Goal: Task Accomplishment & Management: Manage account settings

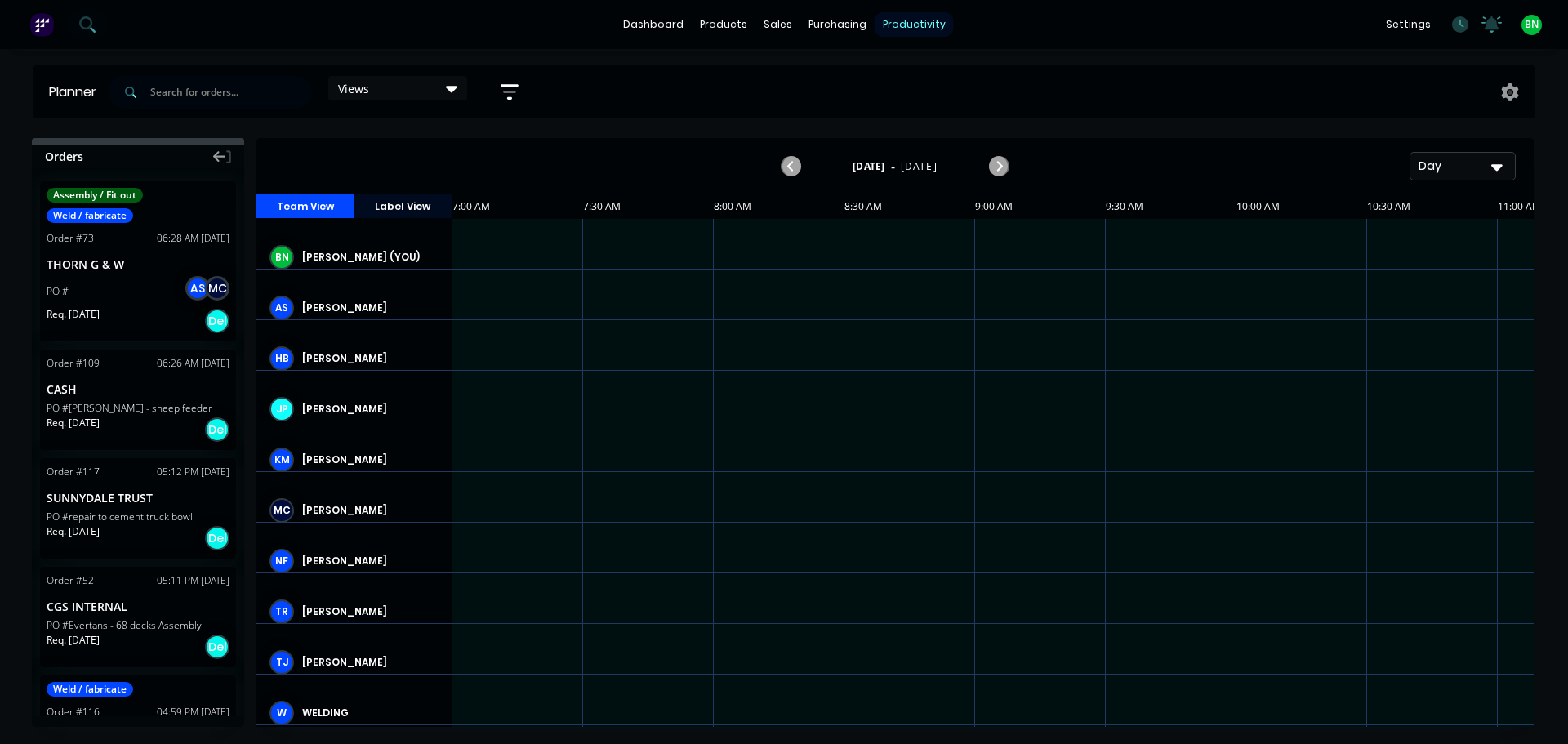
scroll to position [0, 1]
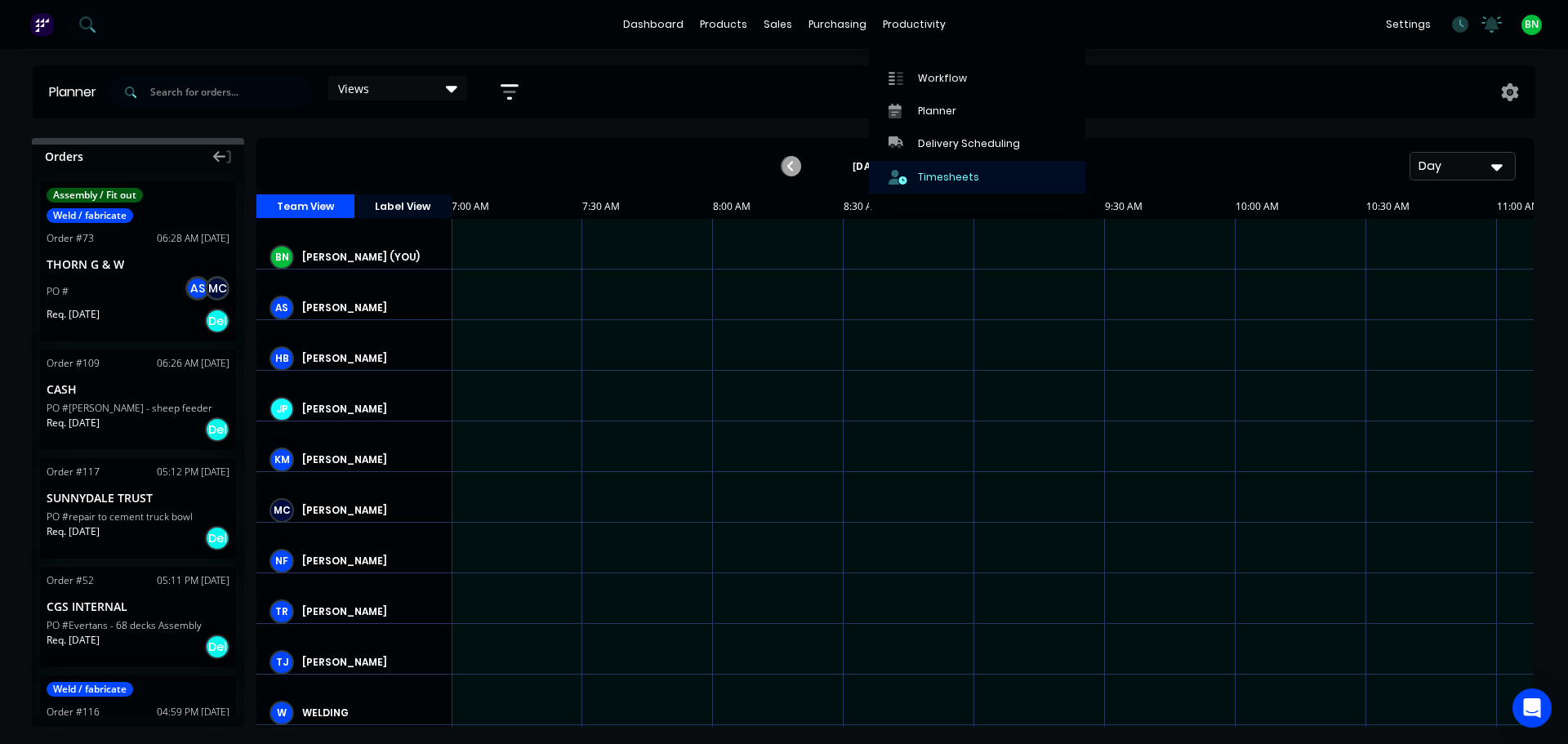
click at [929, 172] on div "Timesheets" at bounding box center [948, 178] width 61 height 15
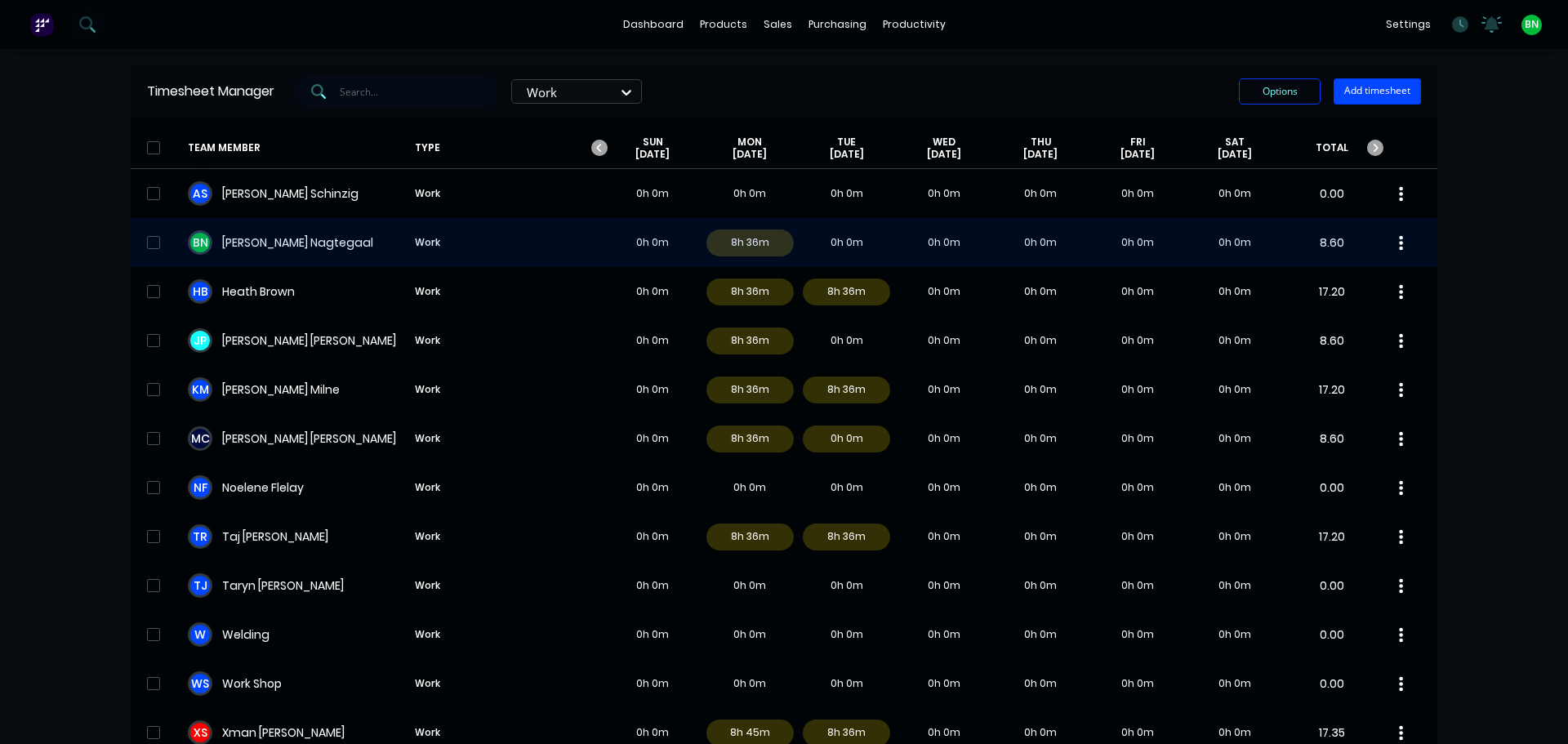
click at [253, 245] on div "B N [PERSON_NAME] Work 0h 0m 8h 36m 0h 0m 0h 0m 0h 0m 0h 0m 0h 0m 8.60" at bounding box center [783, 243] width 1306 height 49
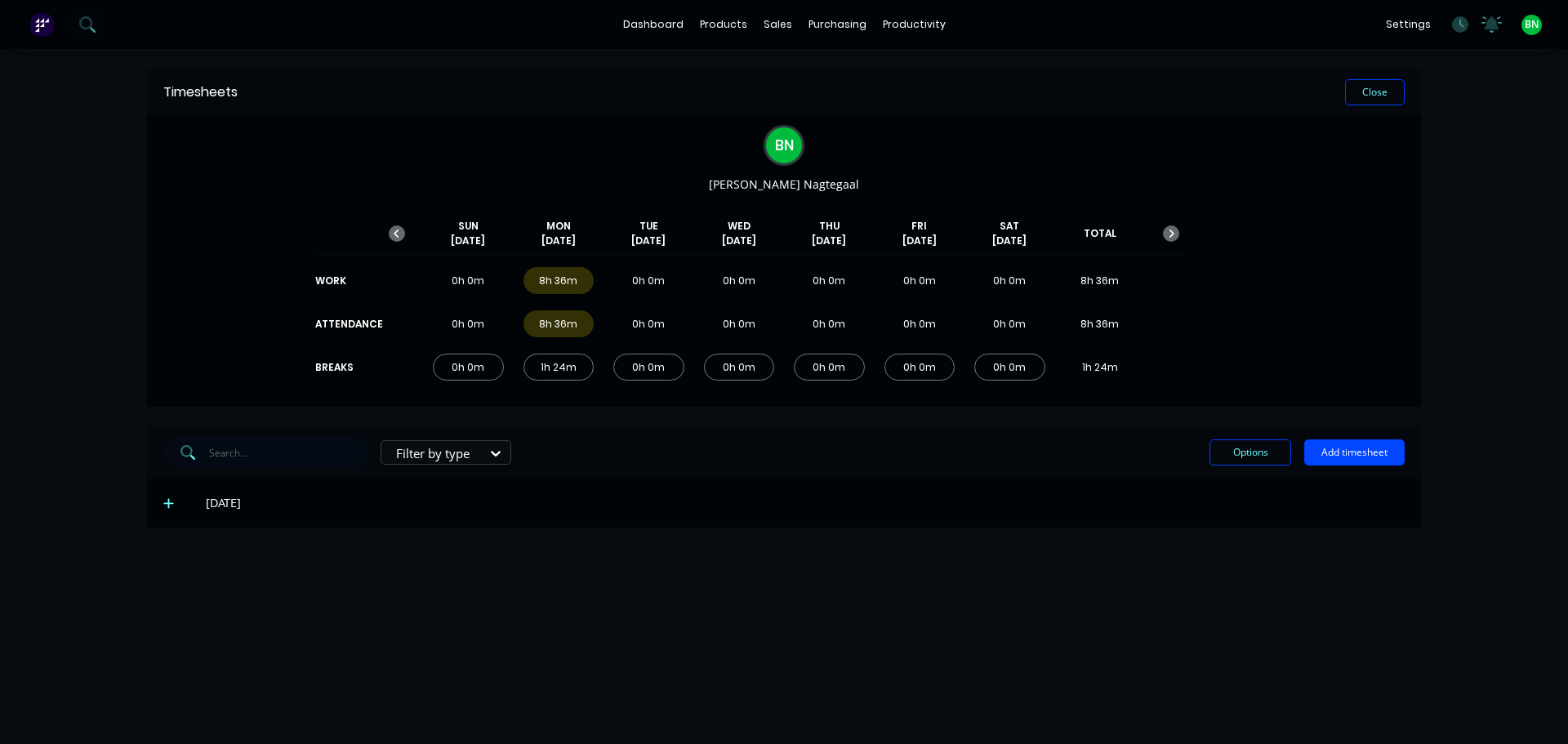
click at [163, 499] on icon at bounding box center [168, 503] width 10 height 11
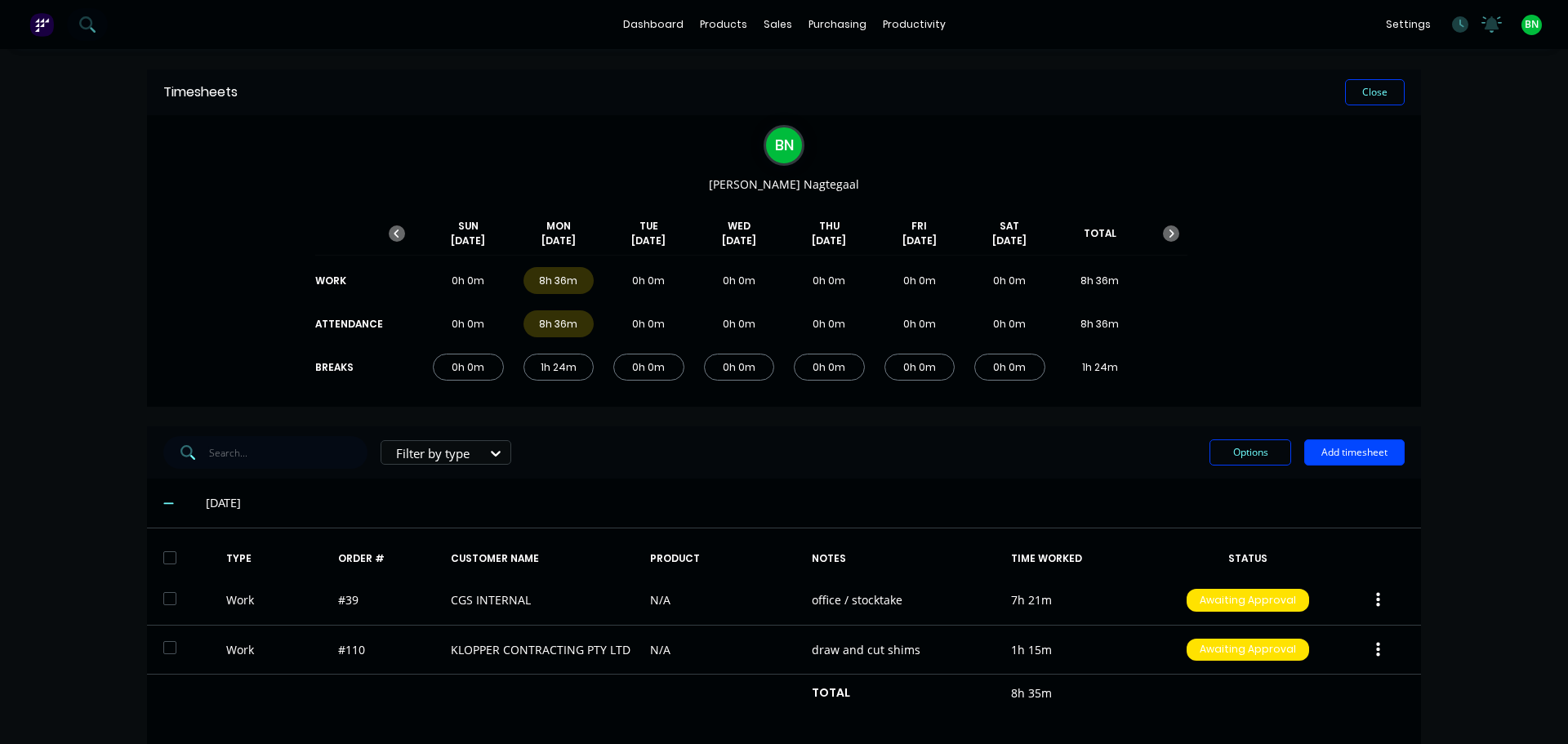
click at [163, 498] on icon at bounding box center [168, 503] width 10 height 11
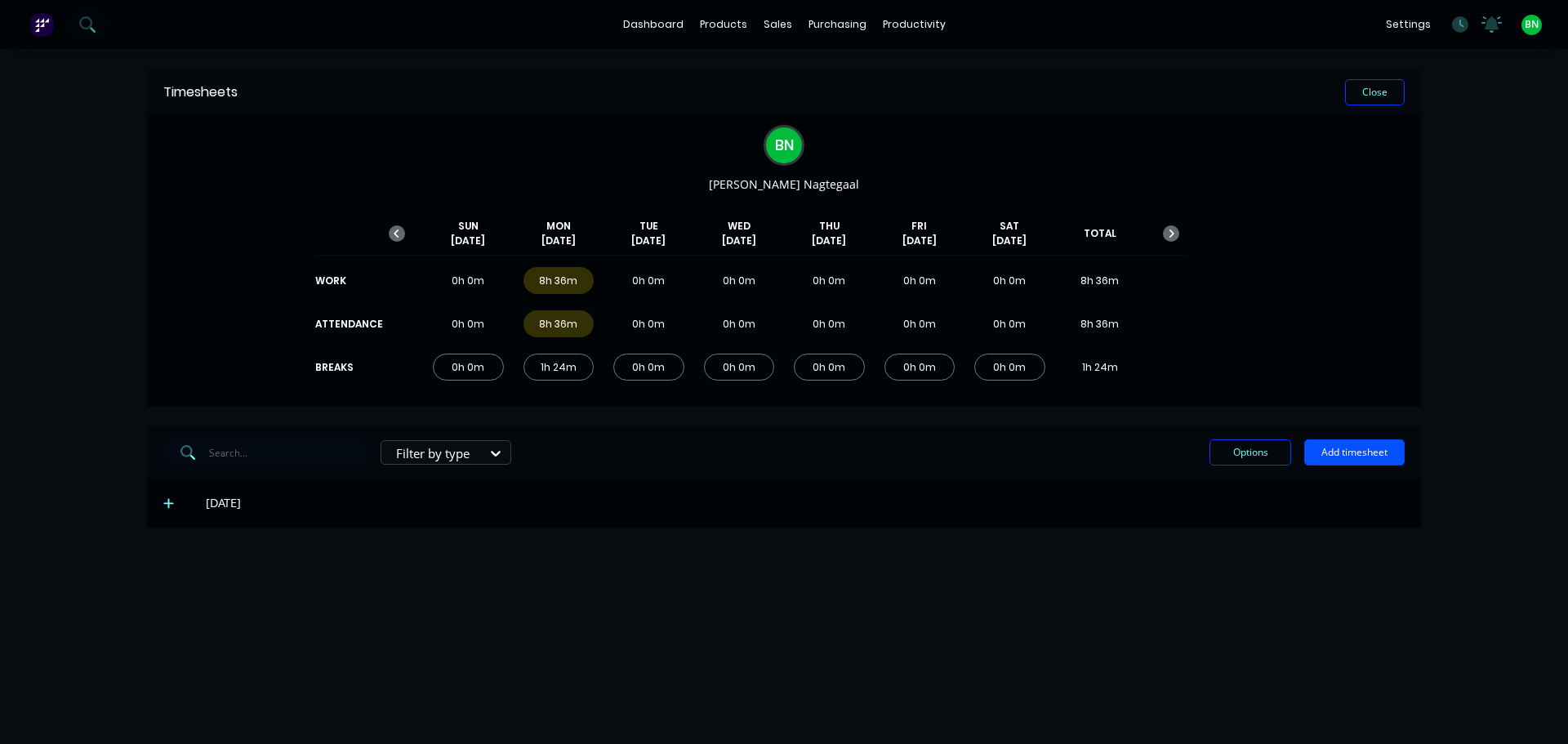
click at [1339, 451] on button "Add timesheet" at bounding box center [1355, 452] width 100 height 26
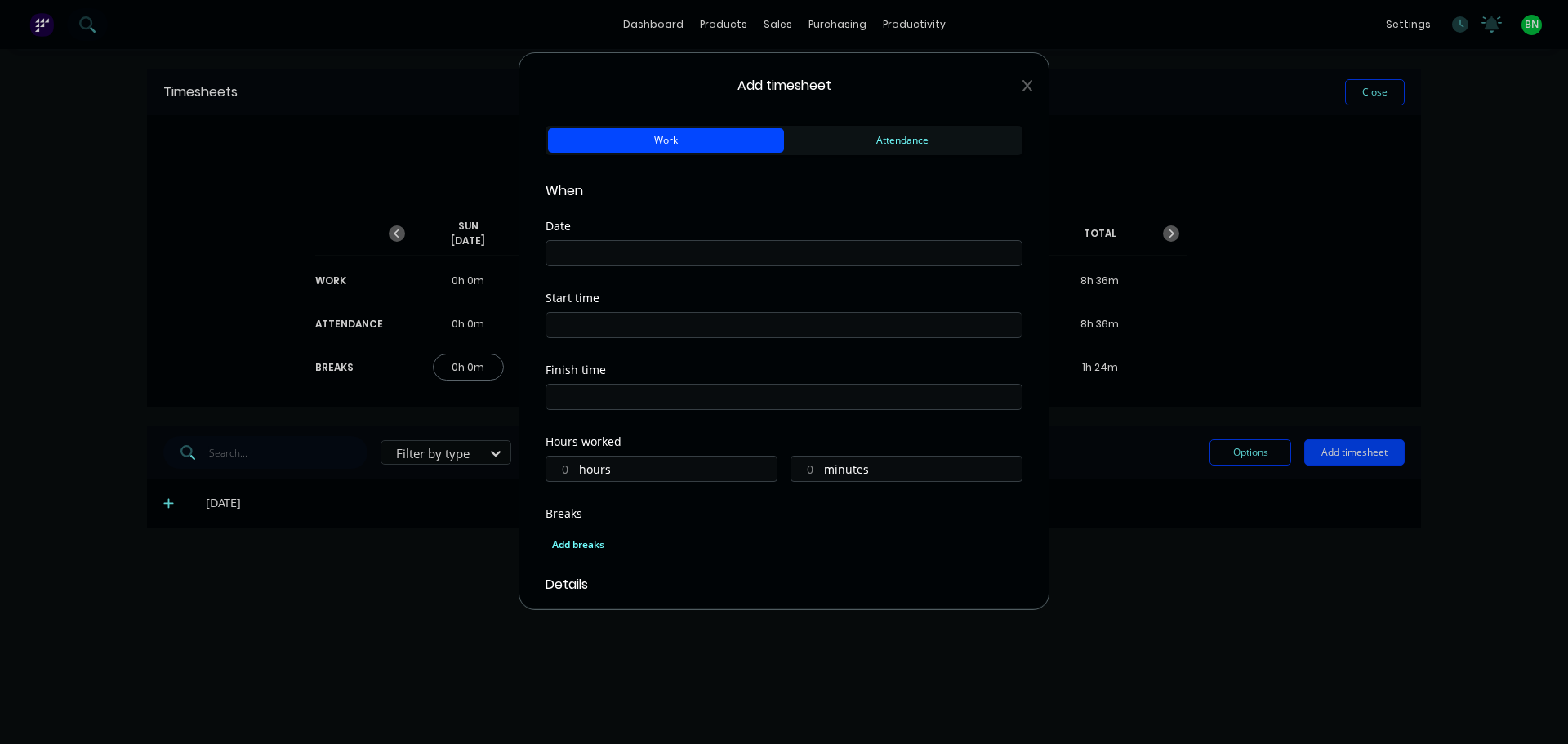
click at [692, 254] on input at bounding box center [783, 253] width 475 height 25
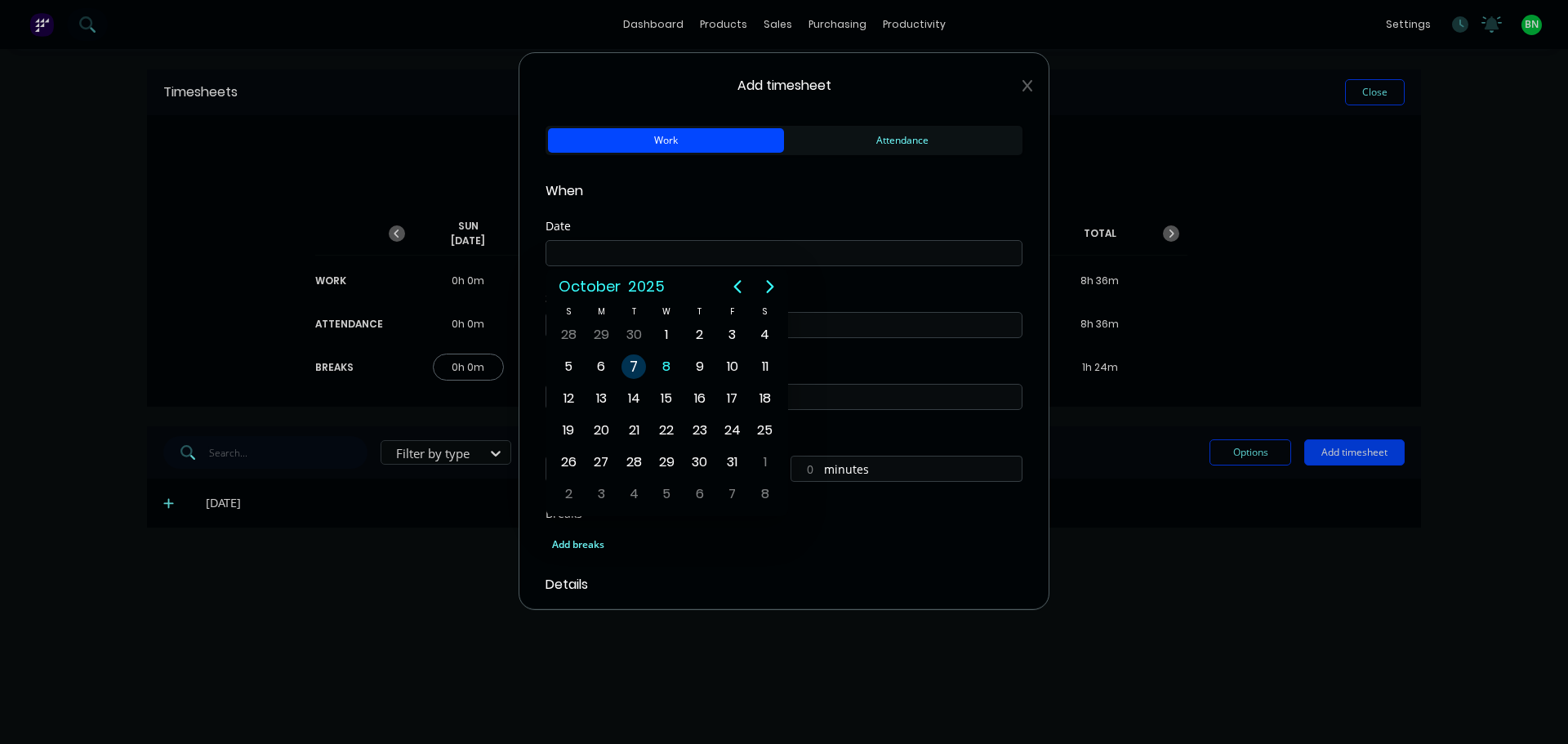
click at [637, 364] on div "7" at bounding box center [634, 366] width 25 height 25
type input "[DATE]"
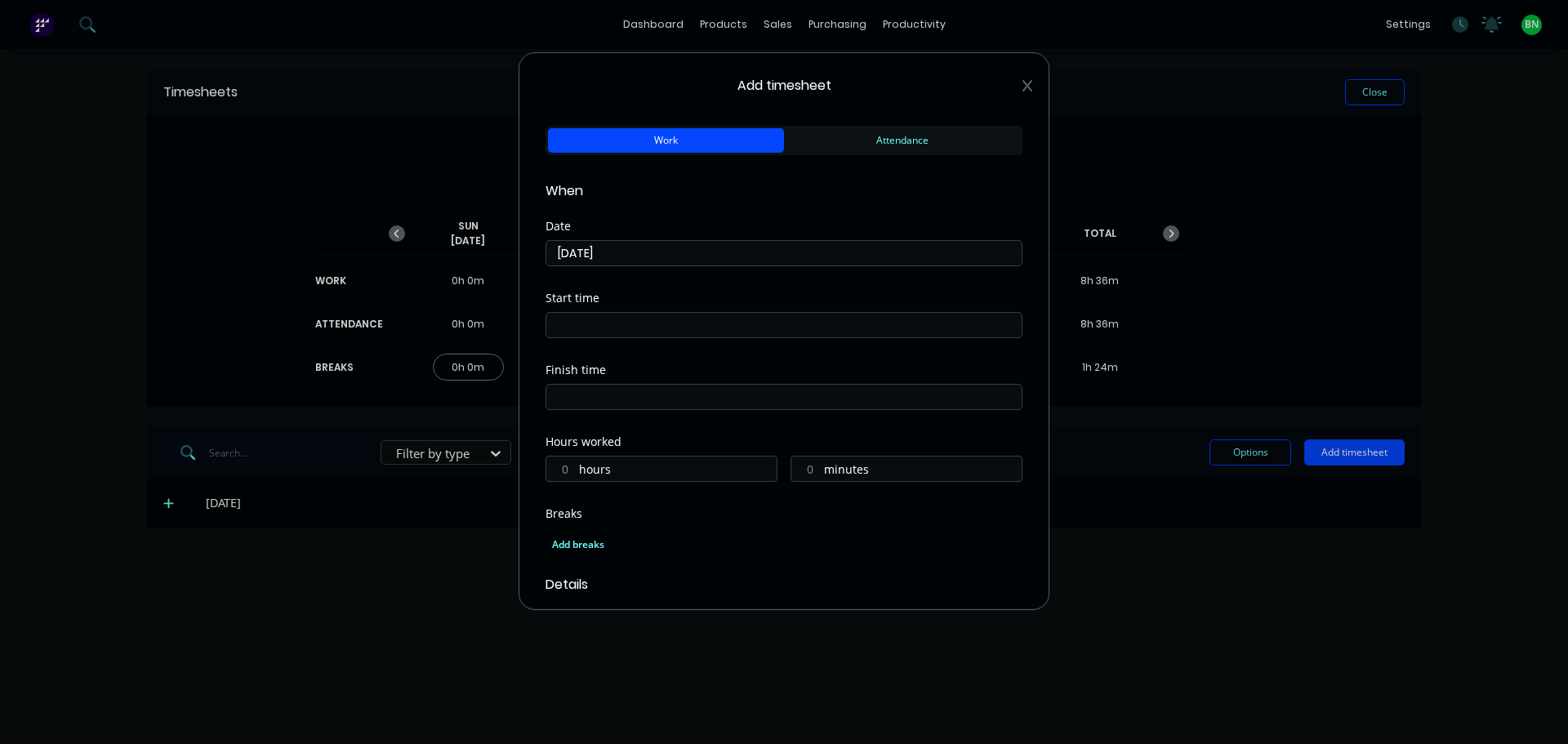
click at [620, 328] on input at bounding box center [783, 325] width 475 height 25
click at [588, 324] on input "07:01 AM" at bounding box center [783, 325] width 475 height 25
type input "07:00 AM"
click at [686, 299] on div "Start time" at bounding box center [784, 298] width 477 height 11
click at [654, 392] on input at bounding box center [783, 397] width 475 height 25
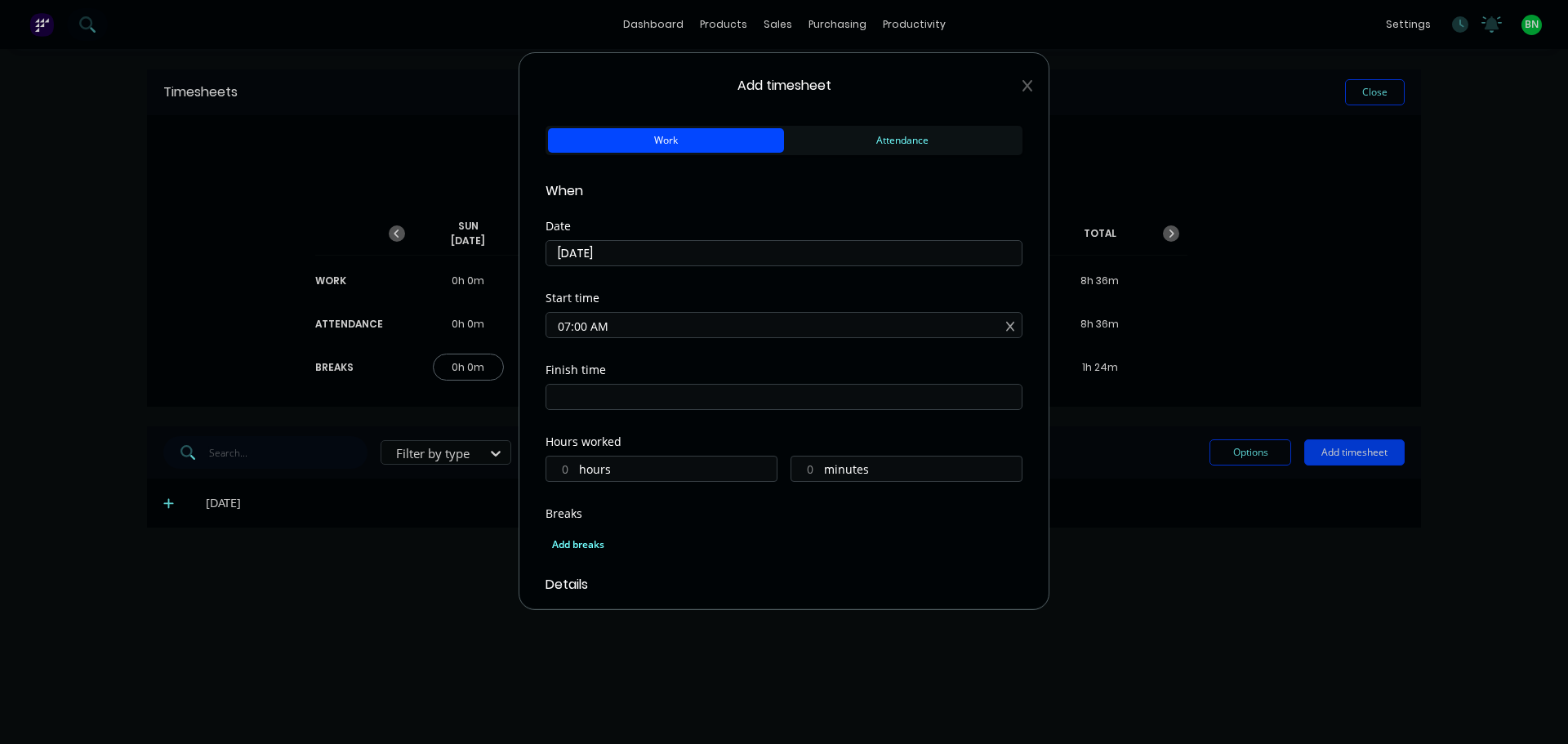
type input "07:02 AM"
type input "0"
type input "2"
click at [567, 398] on input "07:02 AM" at bounding box center [783, 397] width 475 height 25
click at [584, 399] on input "05:02 AM" at bounding box center [783, 397] width 475 height 25
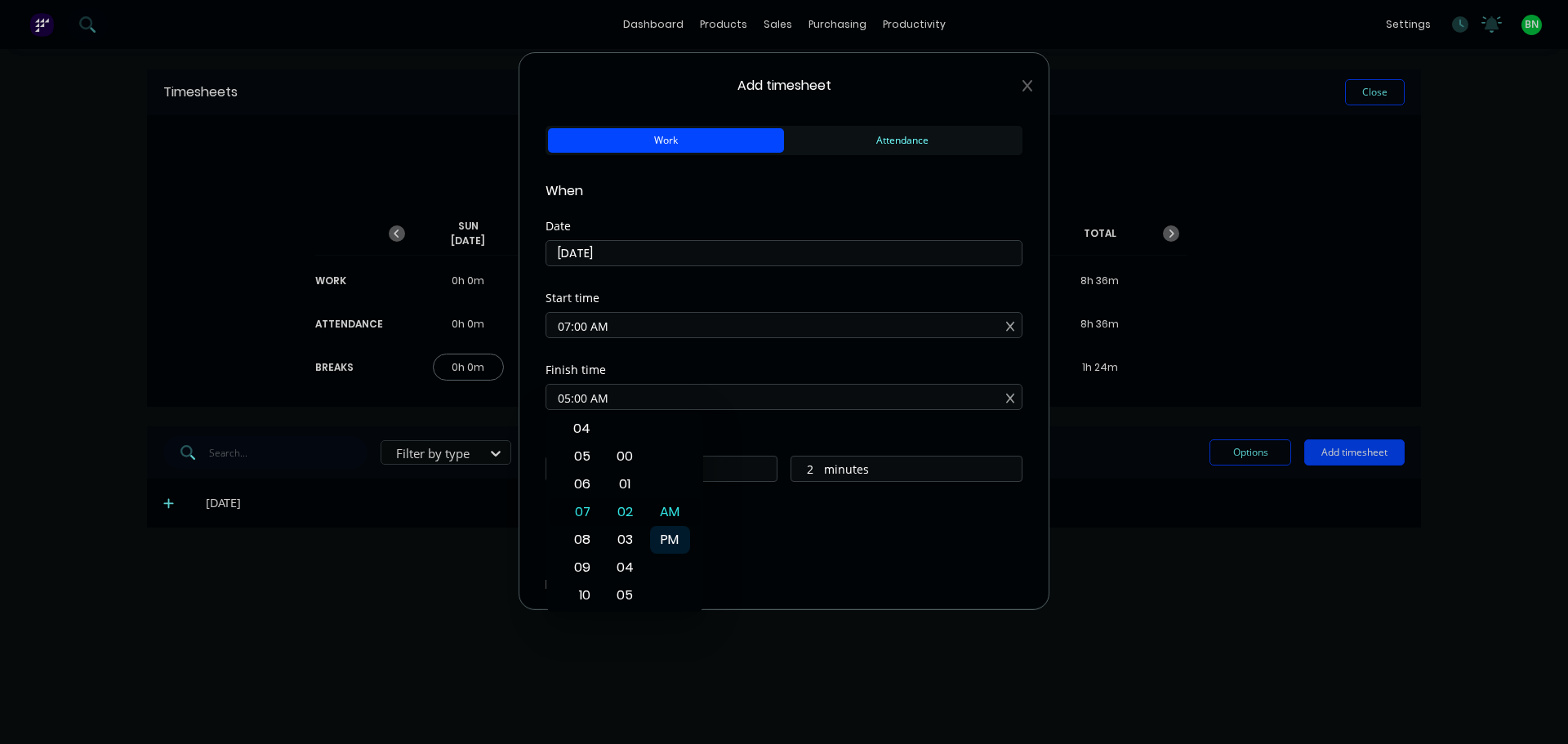
type input "05:00 AM"
type input "22"
type input "0"
click at [663, 531] on div "PM" at bounding box center [670, 539] width 40 height 27
type input "05:00 PM"
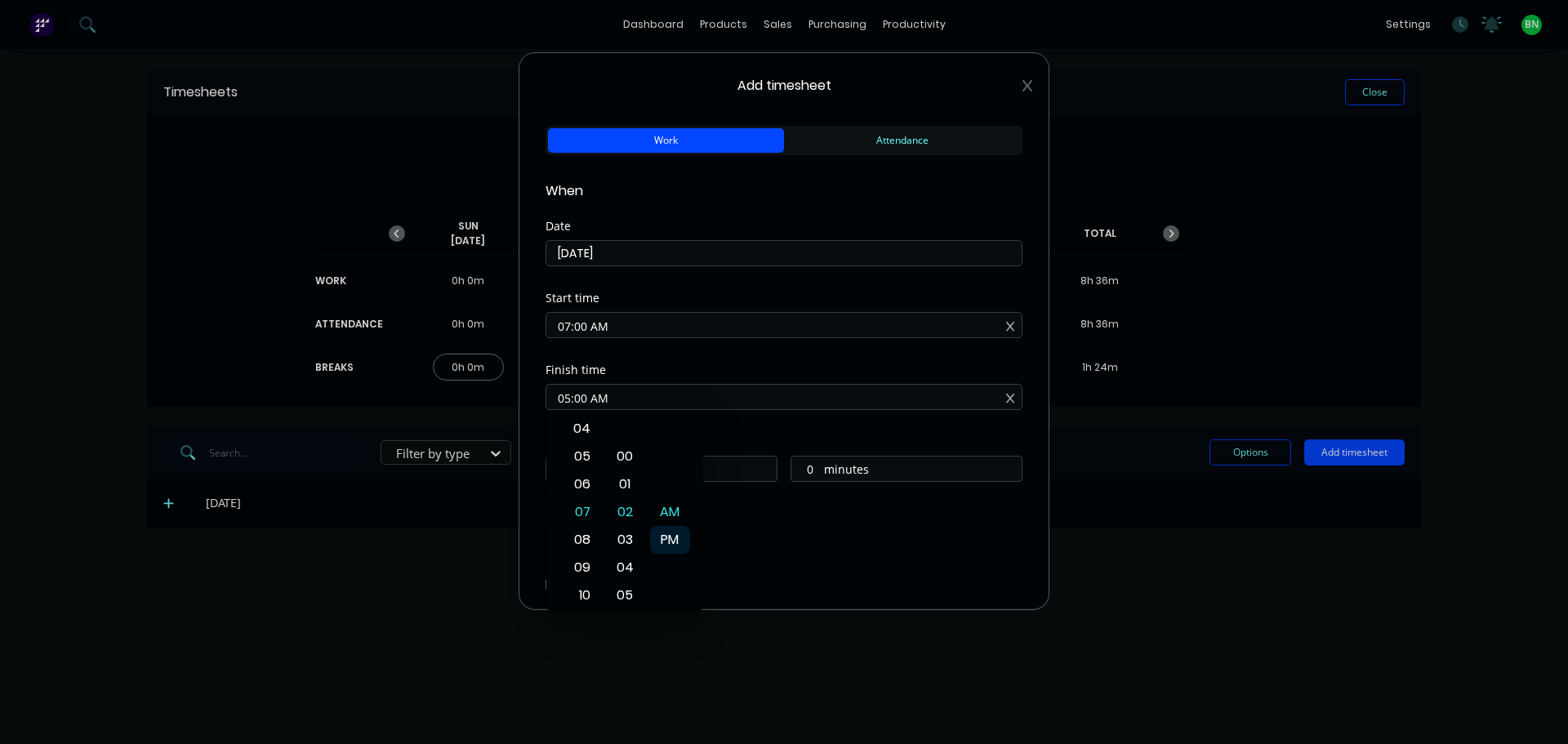
type input "10"
click at [733, 431] on div "Finish time 05:00 PM" at bounding box center [784, 400] width 477 height 72
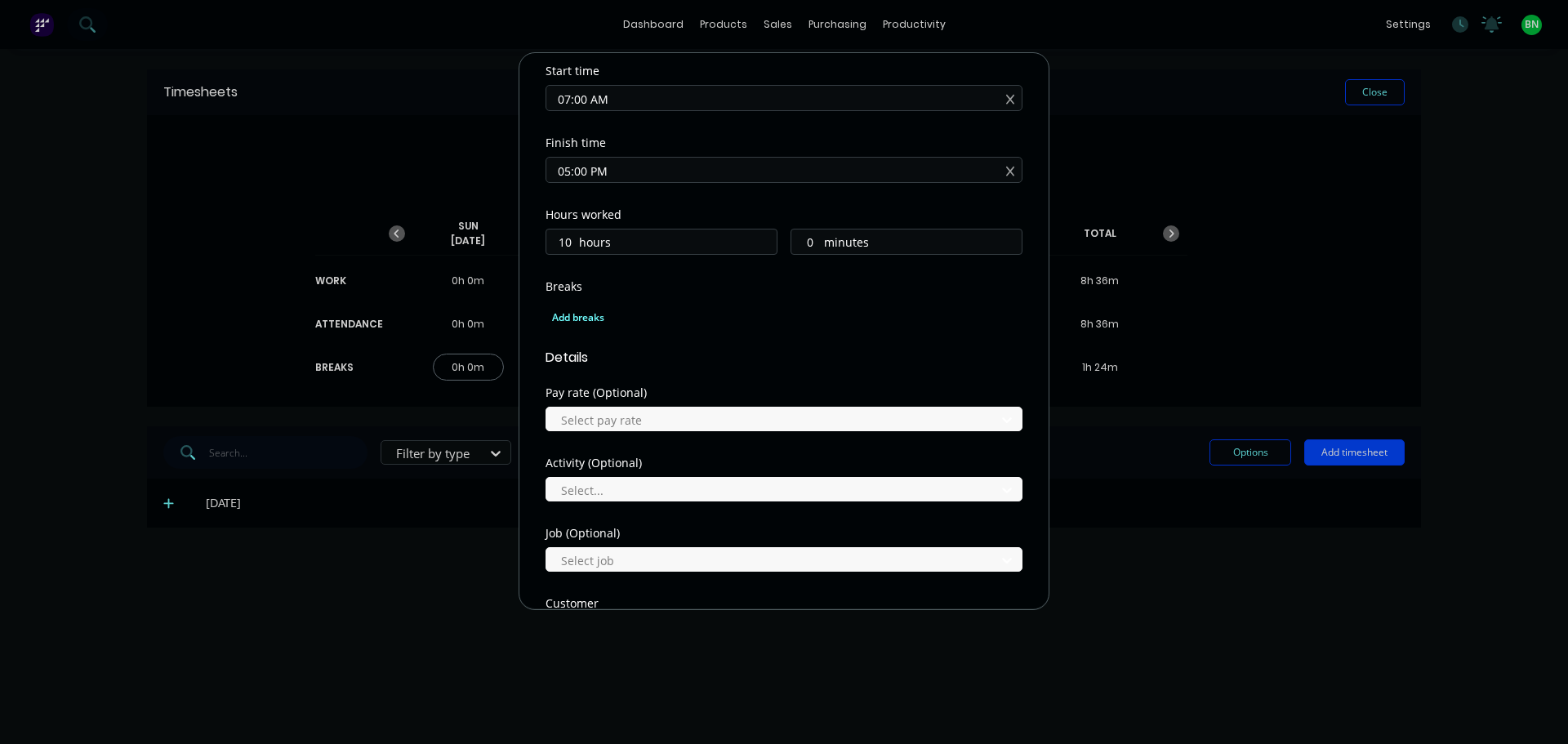
scroll to position [245, 0]
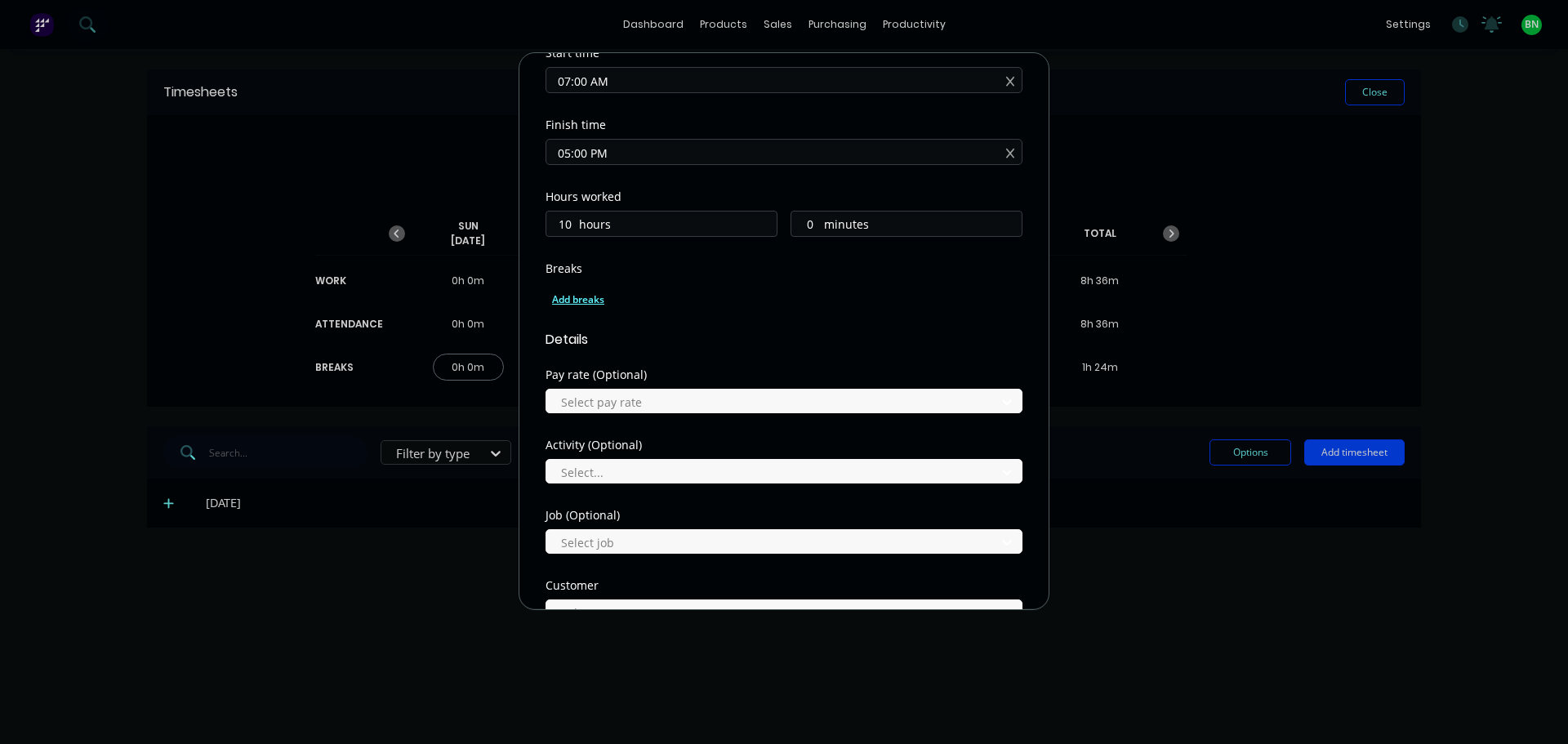
click at [585, 303] on div "Add breaks" at bounding box center [783, 299] width 464 height 21
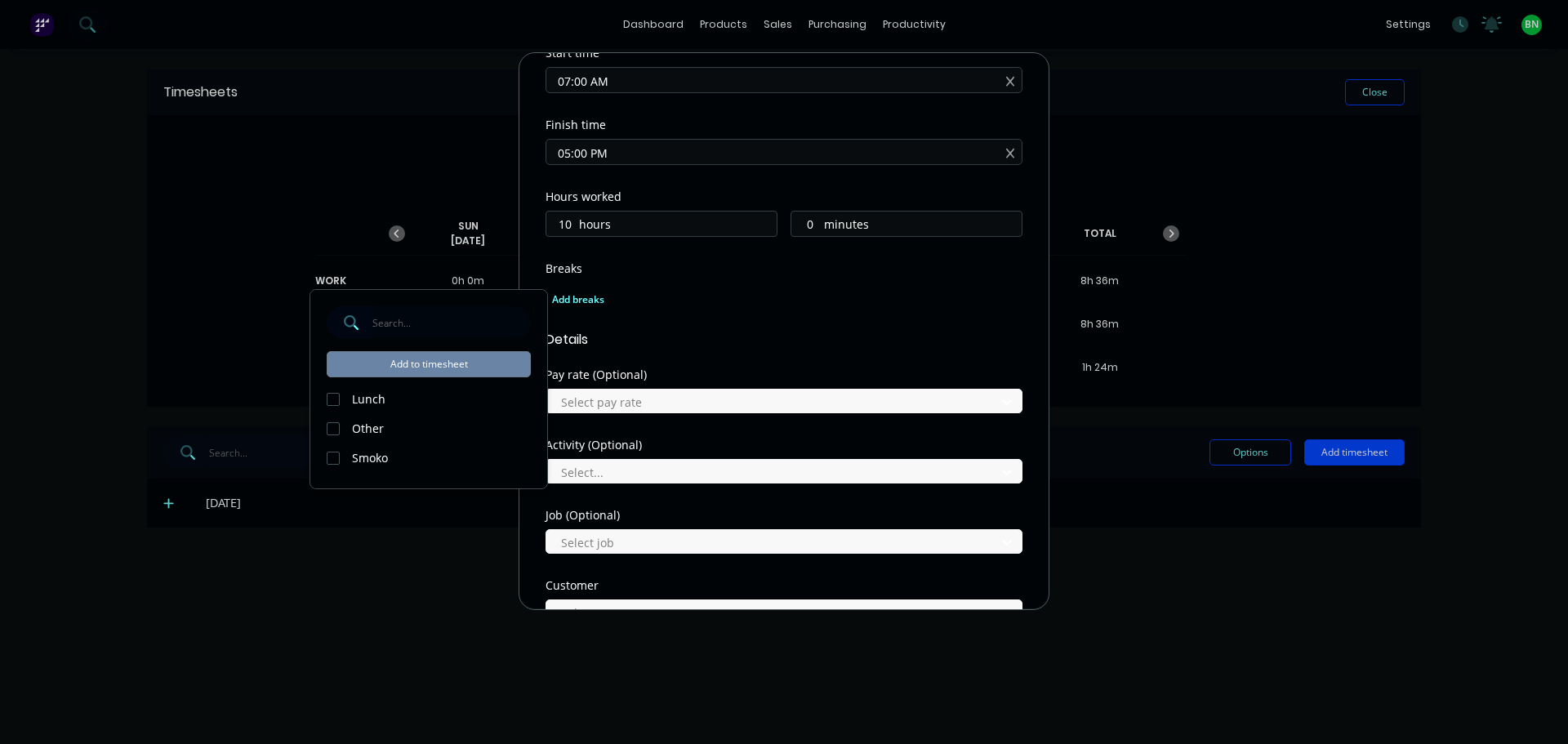
click at [332, 397] on div at bounding box center [332, 398] width 33 height 33
click at [331, 451] on div at bounding box center [332, 458] width 33 height 33
click at [418, 364] on button "Add to timesheet" at bounding box center [429, 364] width 204 height 26
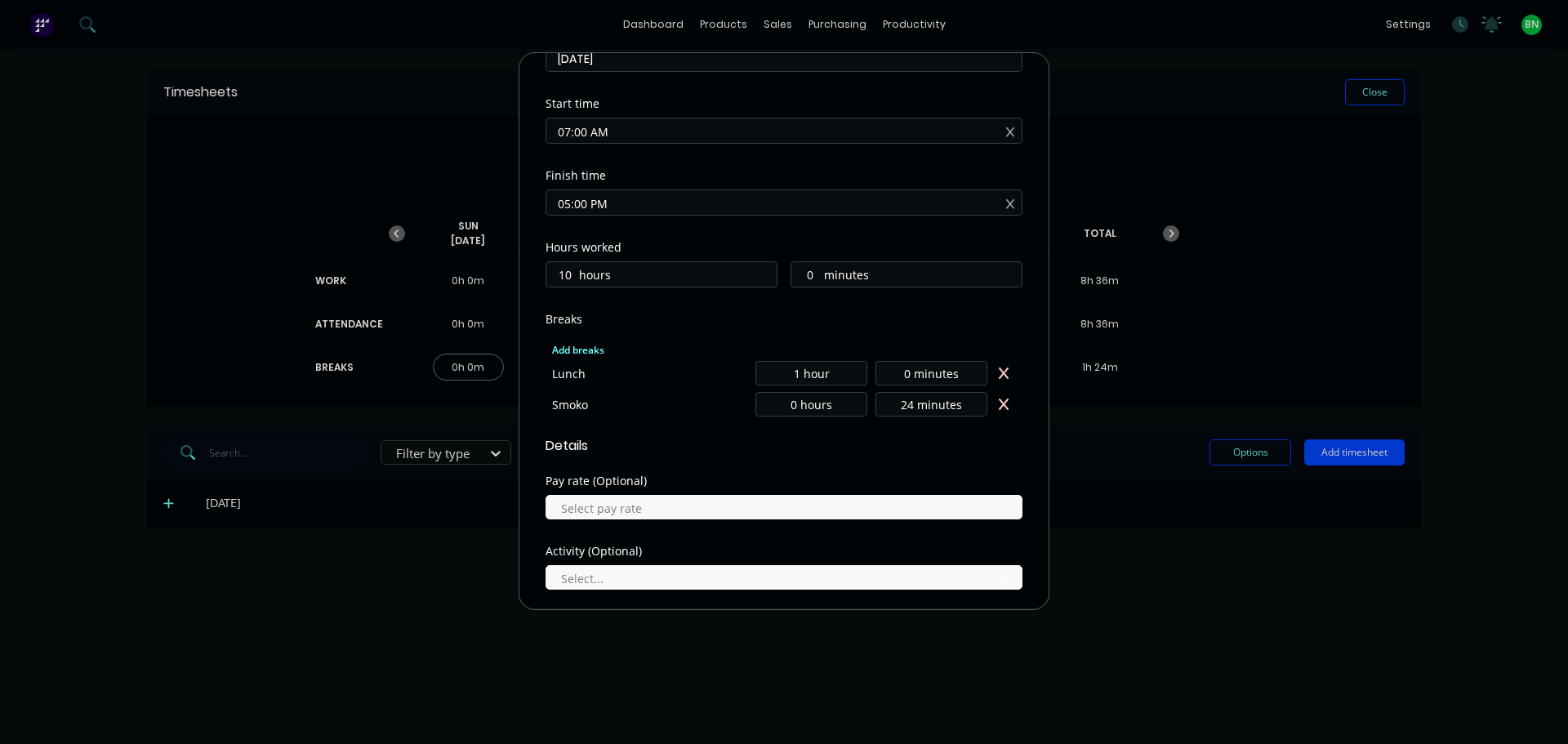
scroll to position [571, 0]
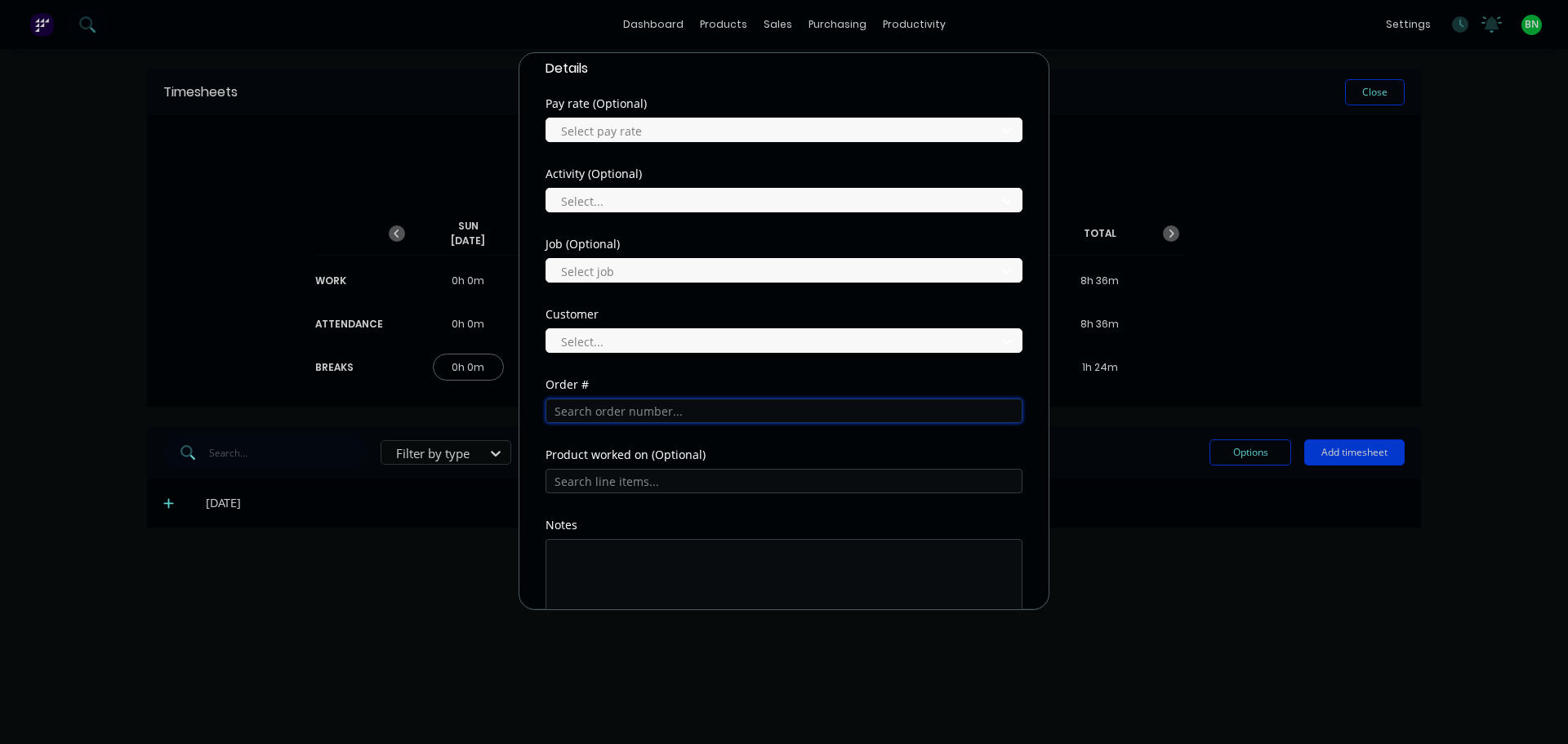
click at [597, 409] on input "text" at bounding box center [784, 411] width 477 height 25
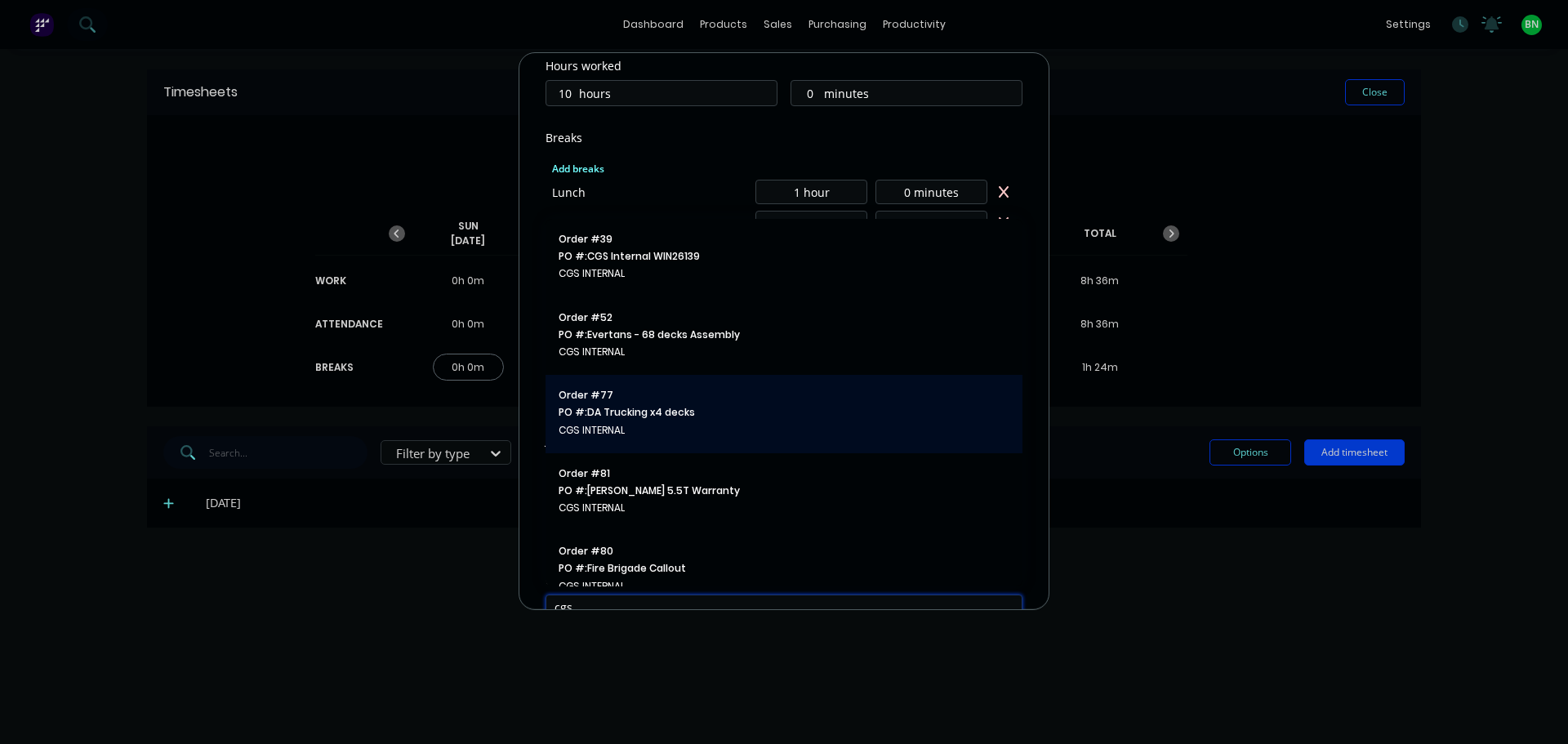
scroll to position [327, 0]
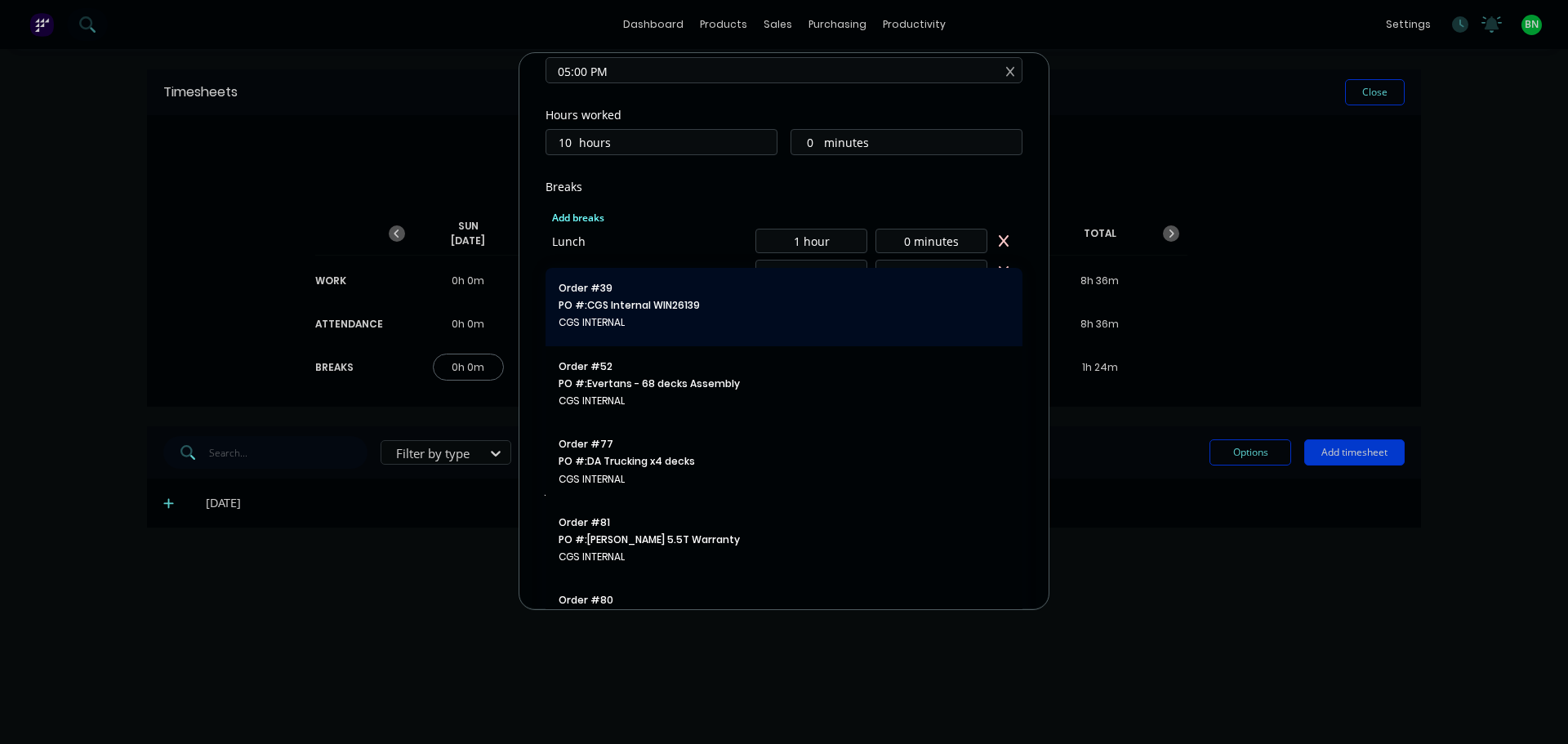
type input "cgs"
click at [636, 304] on span "PO #: CGS Internal WIN26139" at bounding box center [783, 306] width 451 height 15
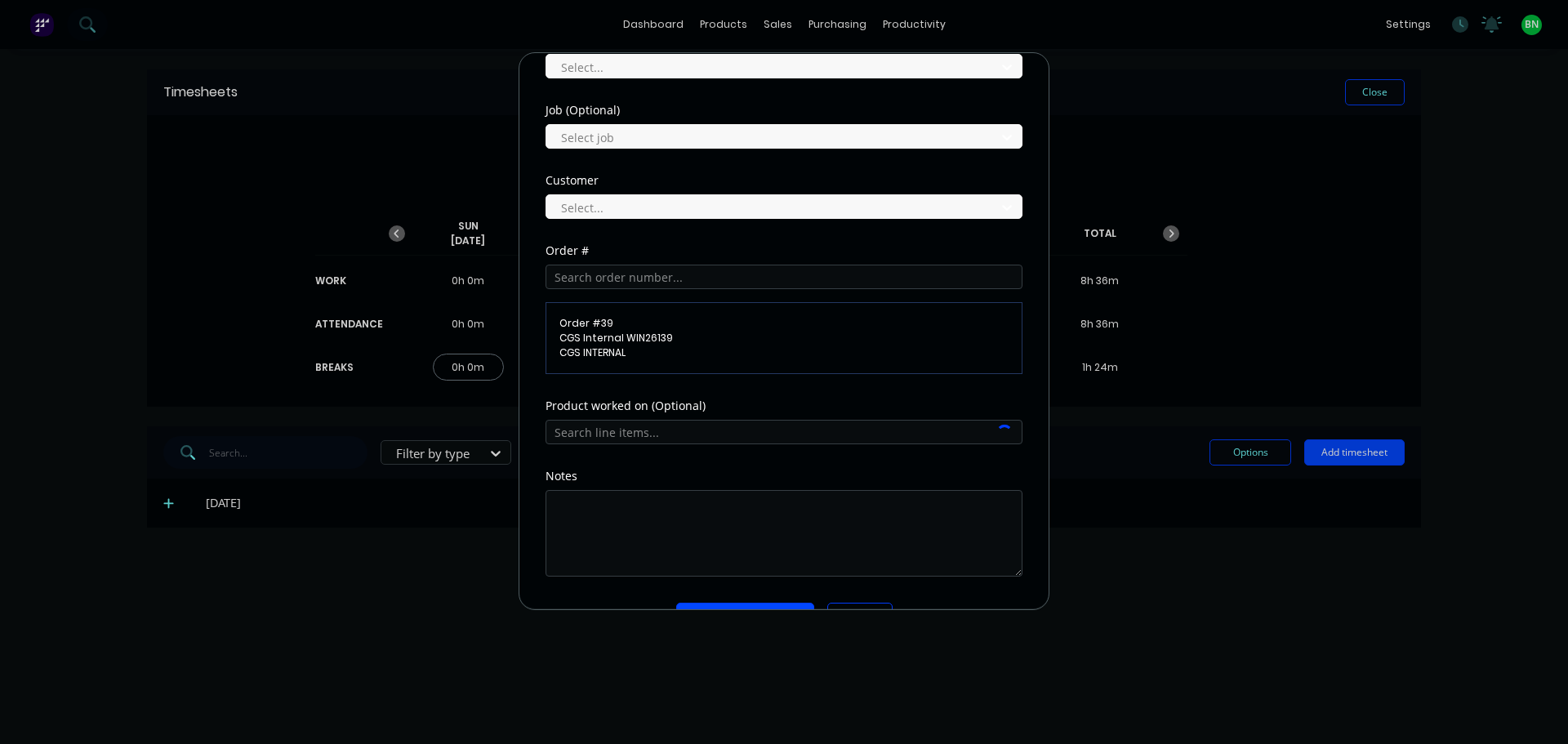
scroll to position [735, 0]
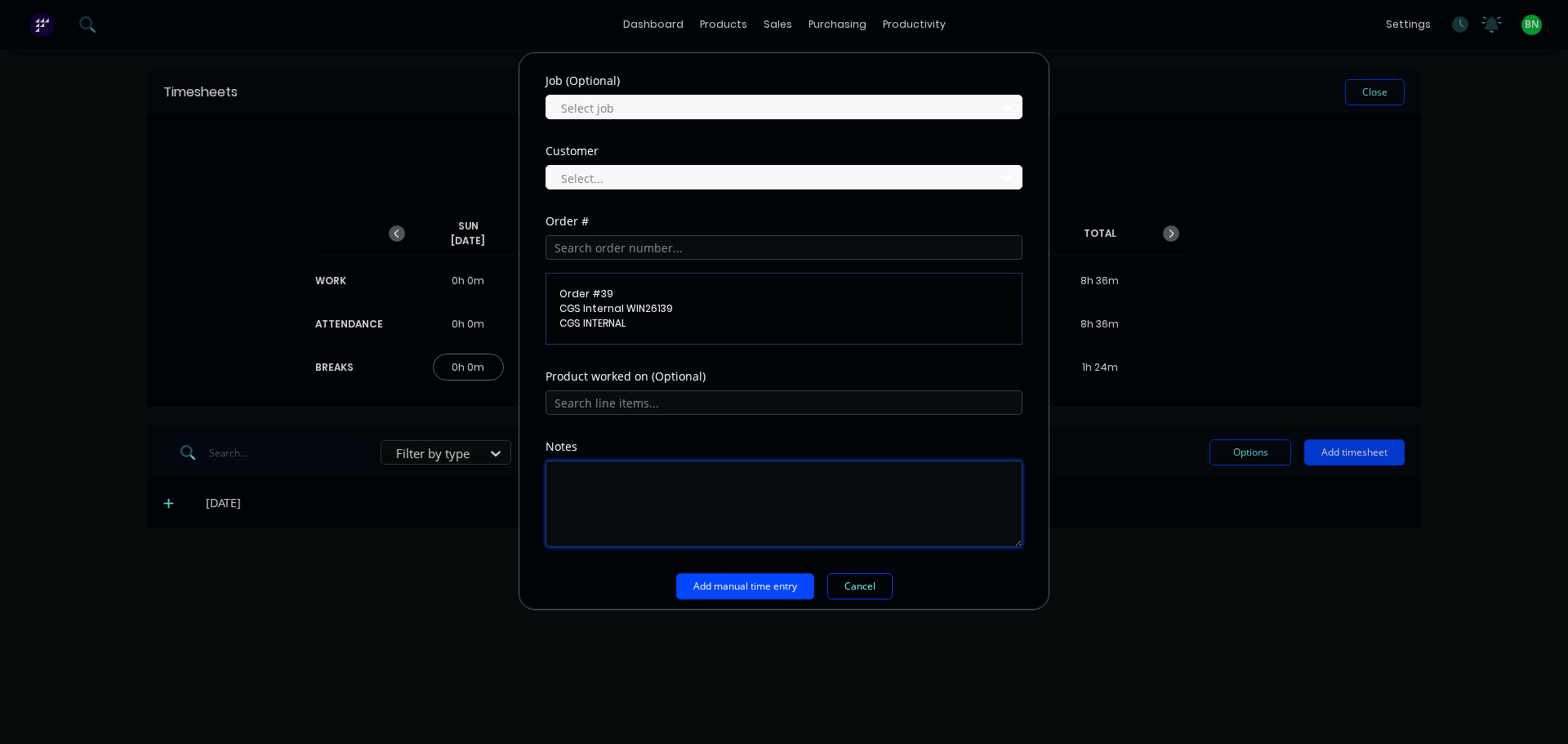
click at [632, 487] on textarea at bounding box center [784, 504] width 477 height 87
type textarea "office / stocktake"
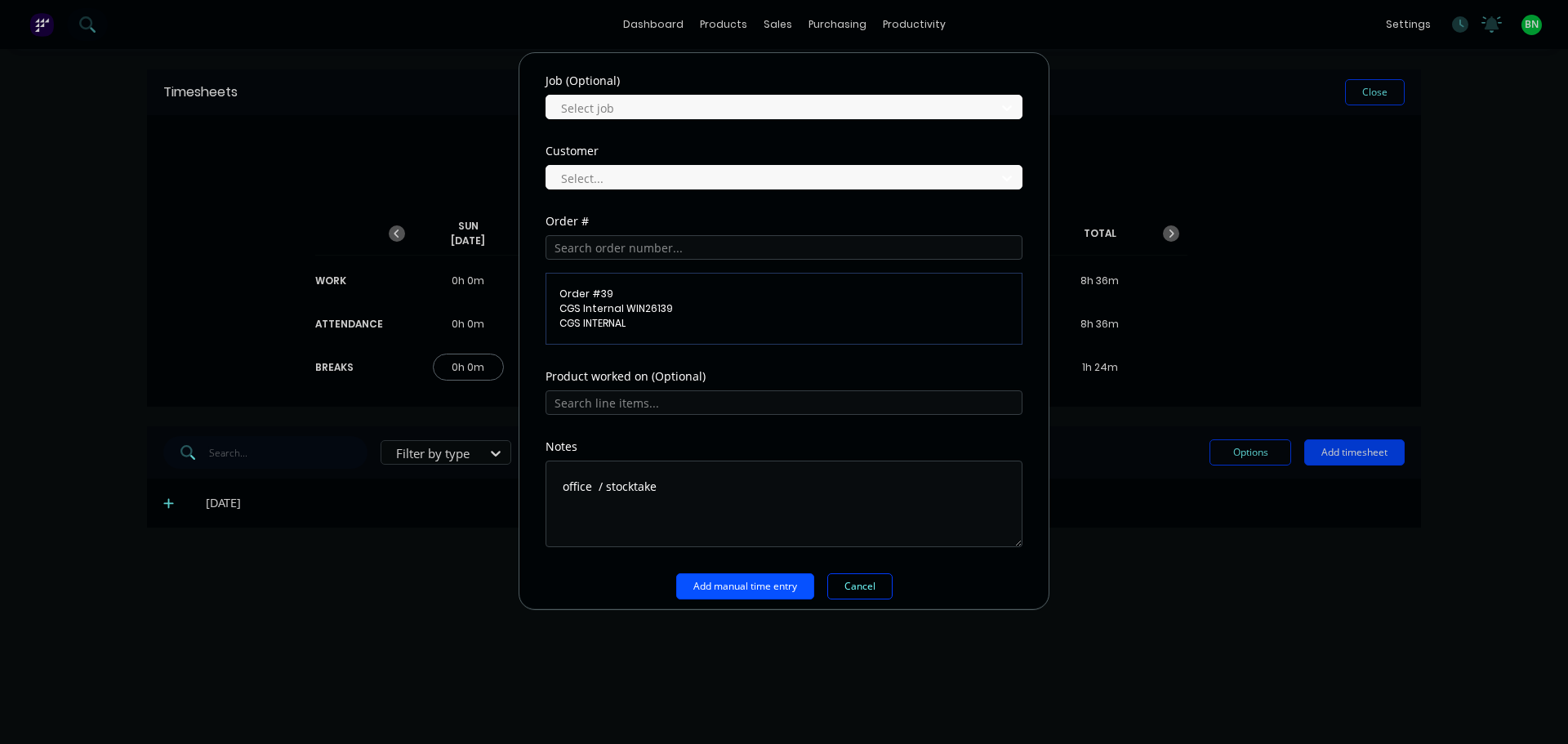
click at [723, 584] on button "Add manual time entry" at bounding box center [745, 586] width 138 height 26
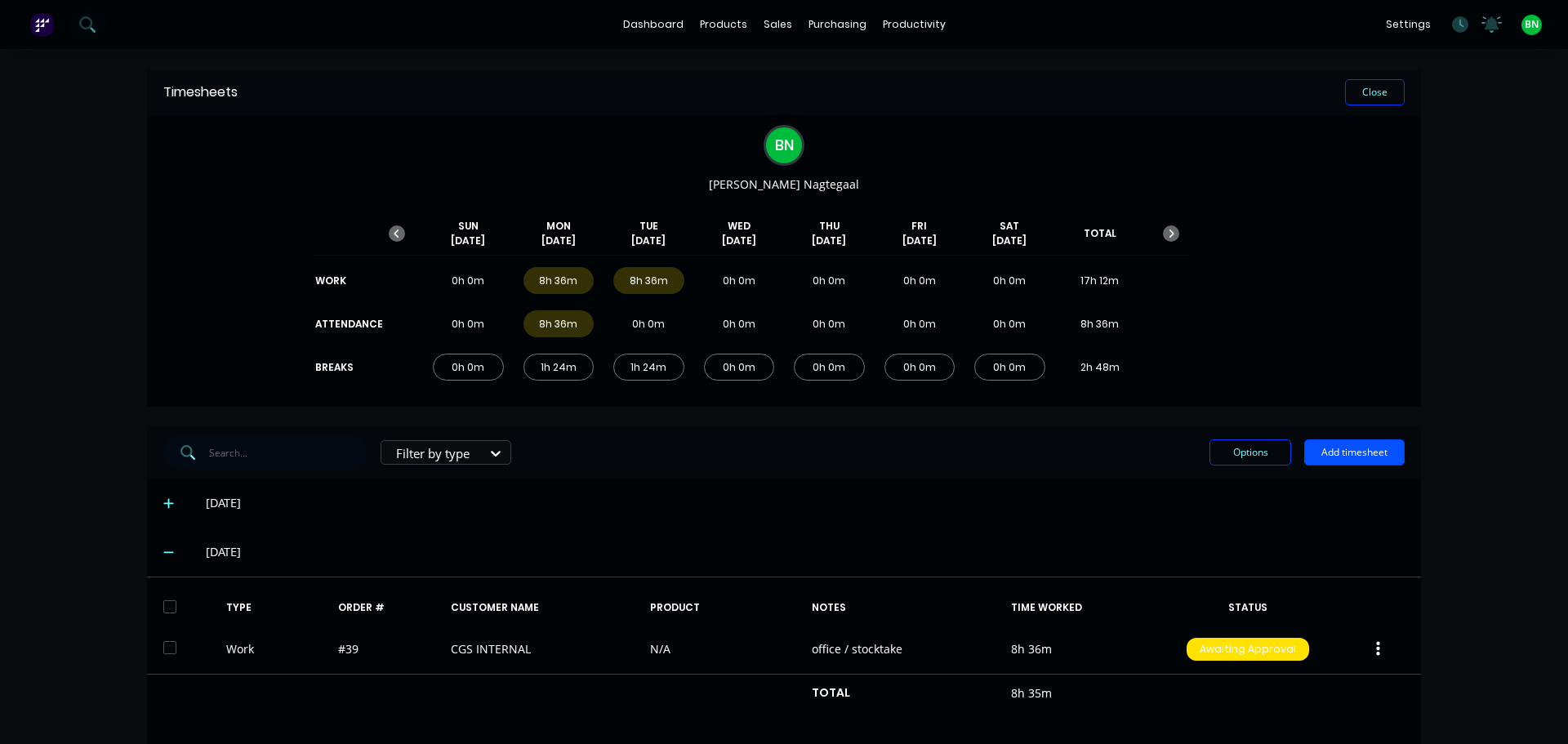
click at [1351, 446] on button "Add timesheet" at bounding box center [1355, 452] width 100 height 26
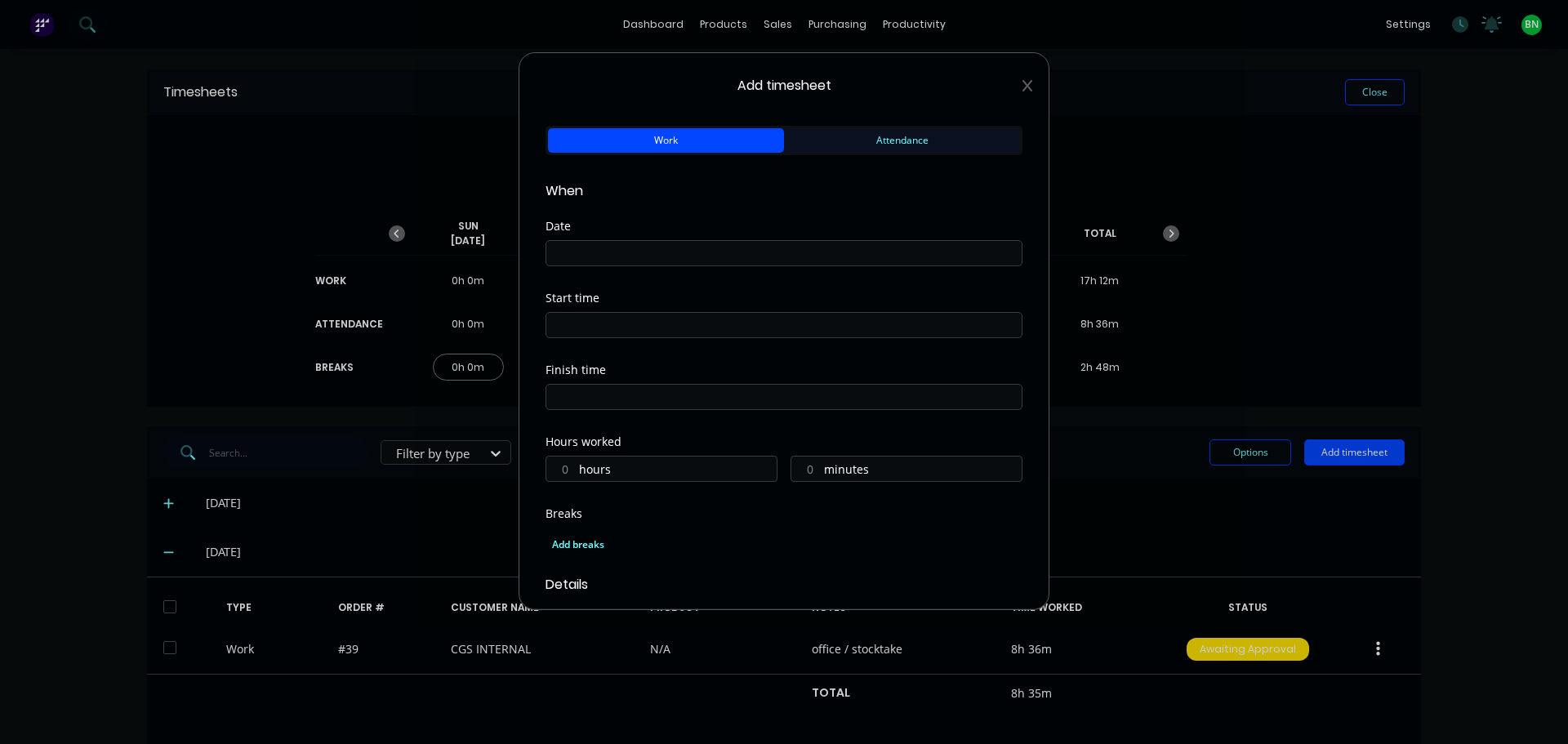
click at [895, 142] on button "Attendance" at bounding box center [902, 141] width 236 height 25
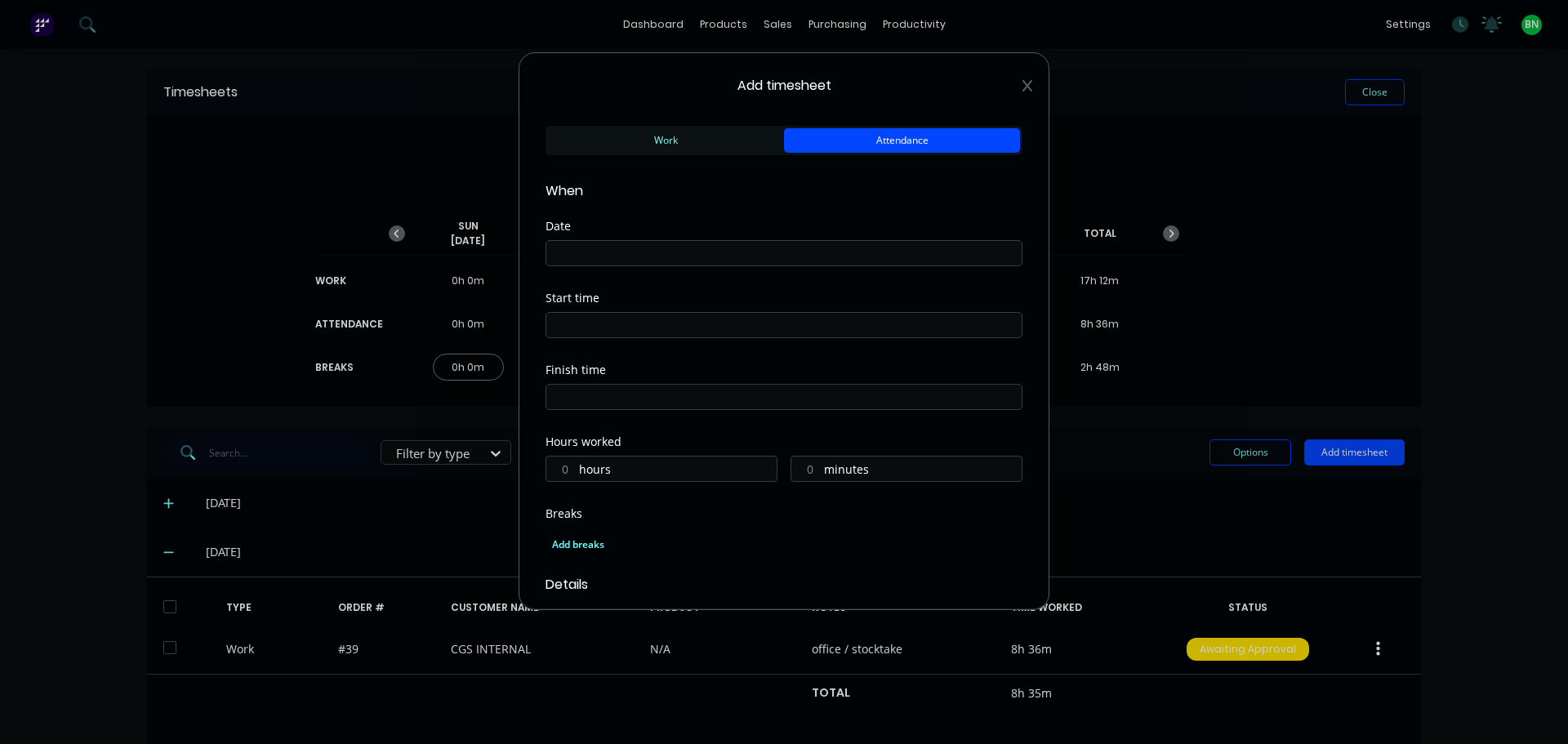
click at [745, 245] on input at bounding box center [783, 253] width 475 height 25
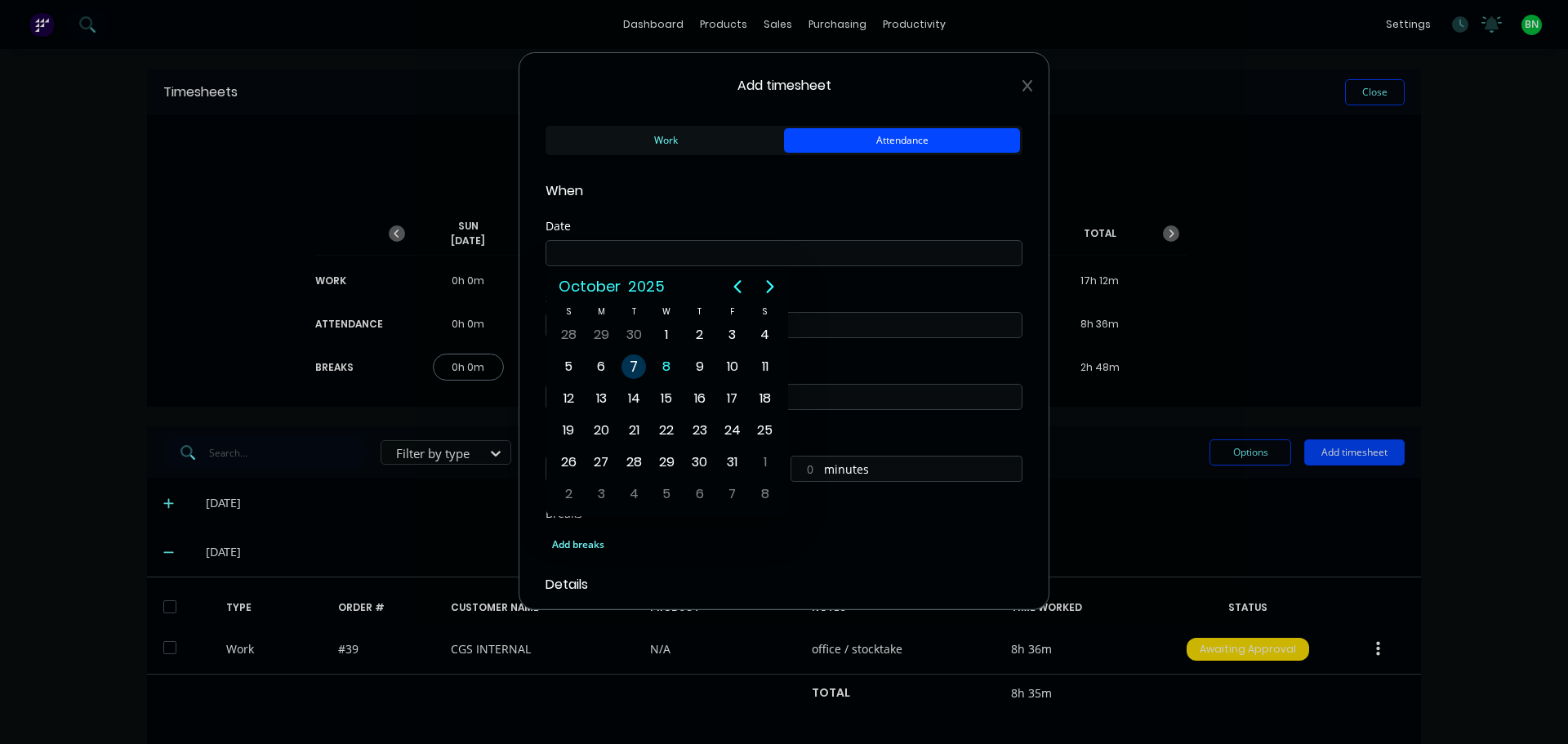
click at [639, 362] on div "7" at bounding box center [634, 366] width 25 height 25
type input "[DATE]"
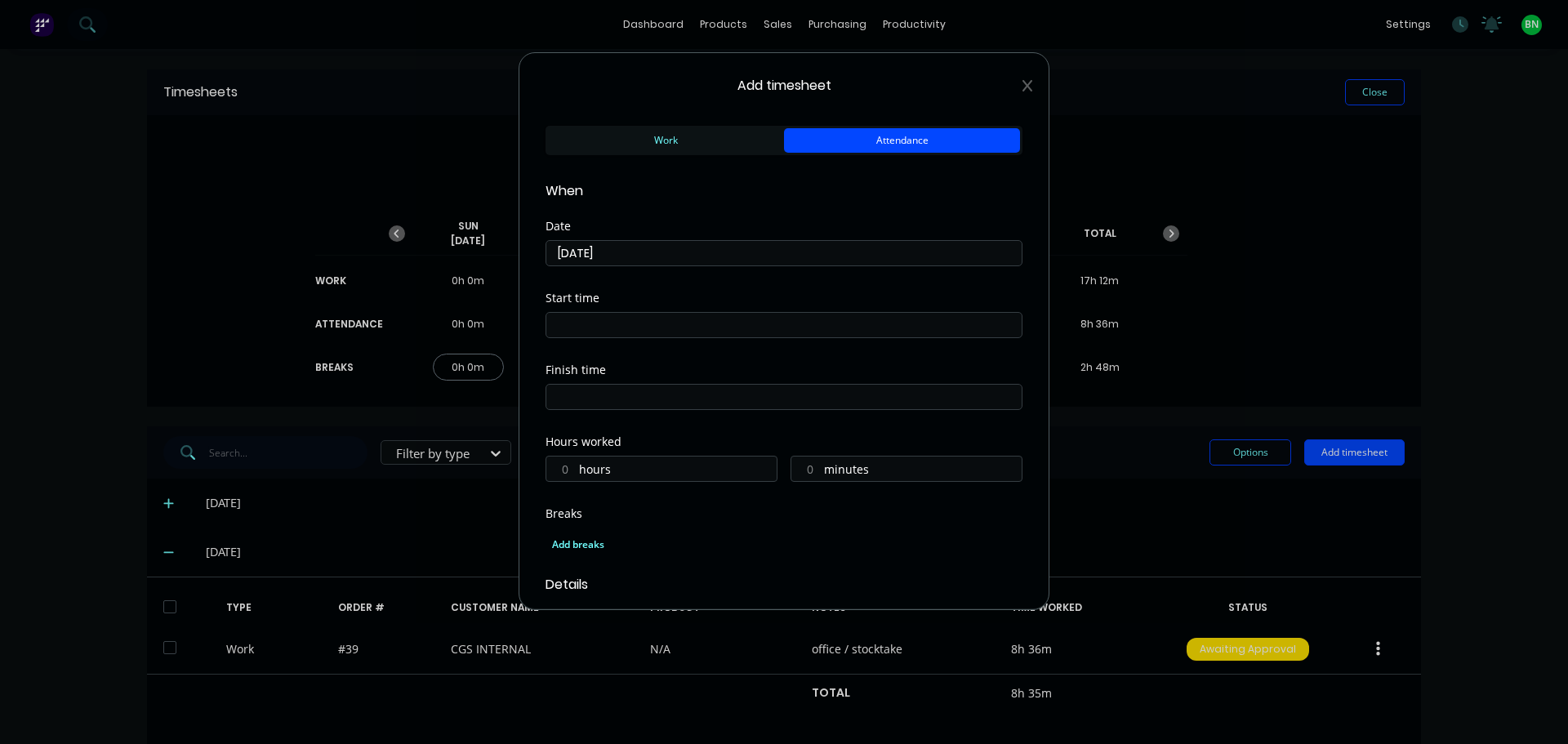
click at [624, 322] on input at bounding box center [783, 325] width 475 height 25
click at [588, 322] on input "07:02 AM" at bounding box center [783, 325] width 475 height 25
type input "07:00 AM"
click at [767, 370] on div "Finish time" at bounding box center [784, 370] width 477 height 11
click at [618, 397] on input at bounding box center [783, 397] width 475 height 25
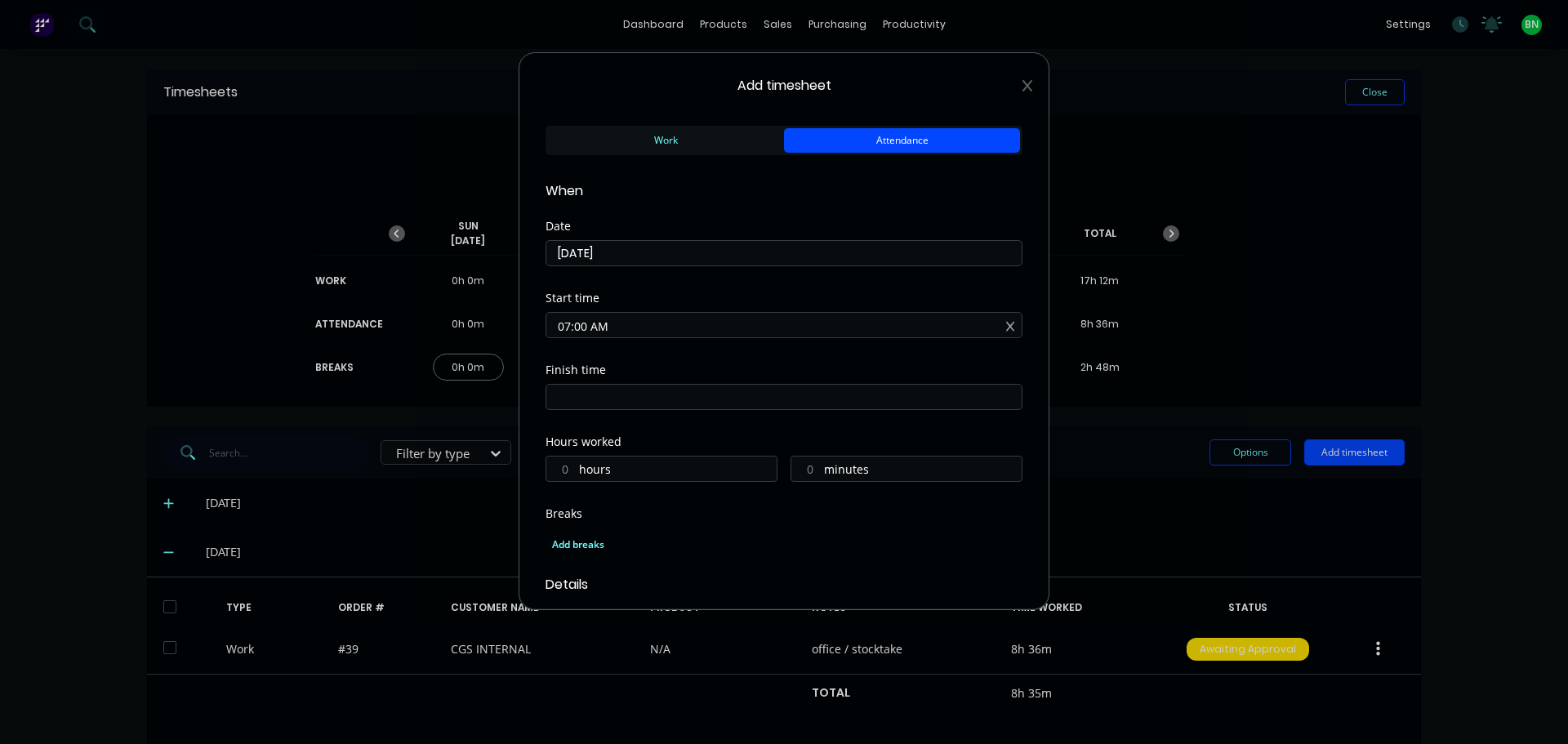
type input "07:02 AM"
type input "0"
type input "2"
click at [571, 402] on input "07:02 AM" at bounding box center [783, 397] width 475 height 25
click at [582, 404] on input "05:02 AM" at bounding box center [783, 397] width 475 height 25
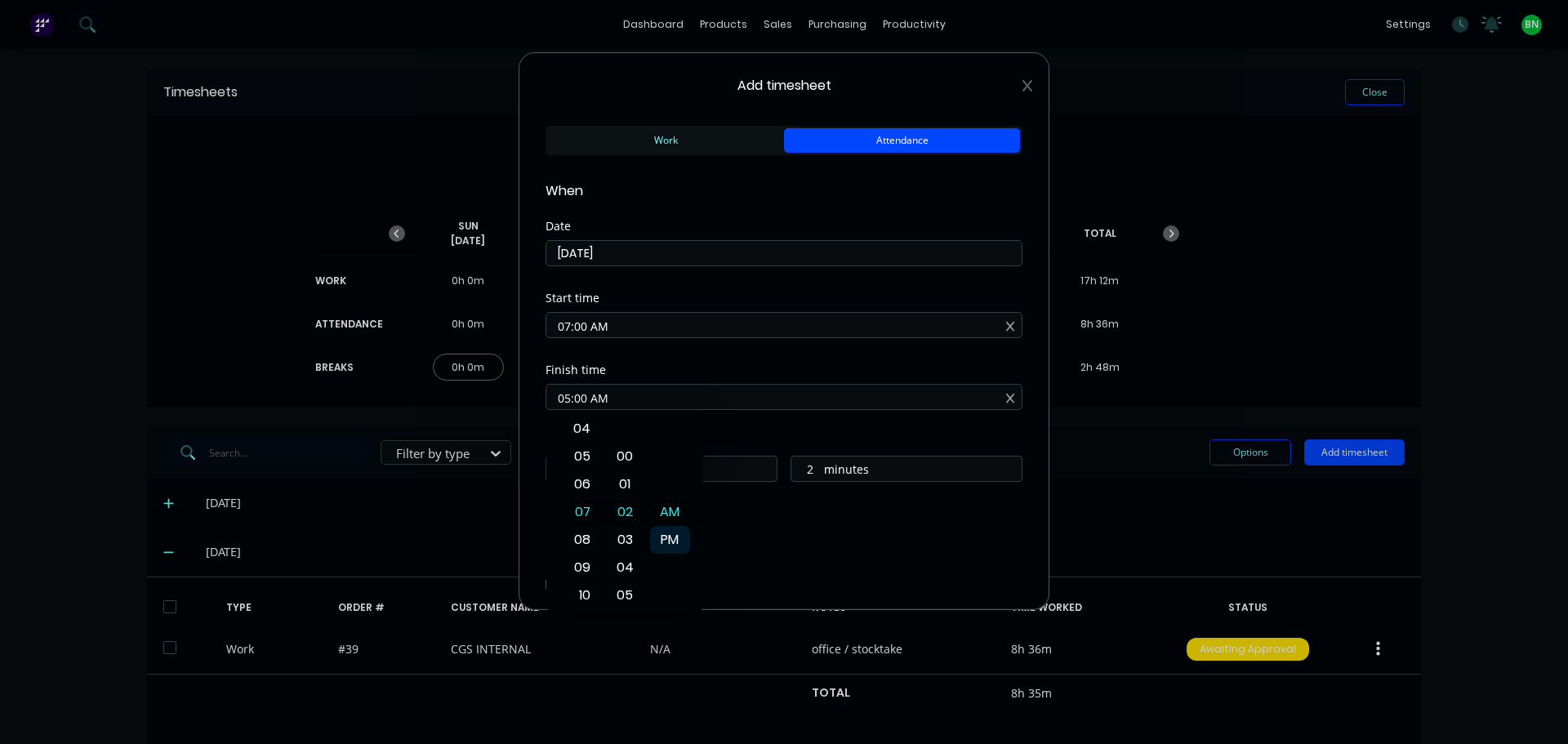
type input "05:00 AM"
type input "22"
type input "0"
click at [670, 543] on div "PM" at bounding box center [670, 539] width 40 height 27
type input "05:00 PM"
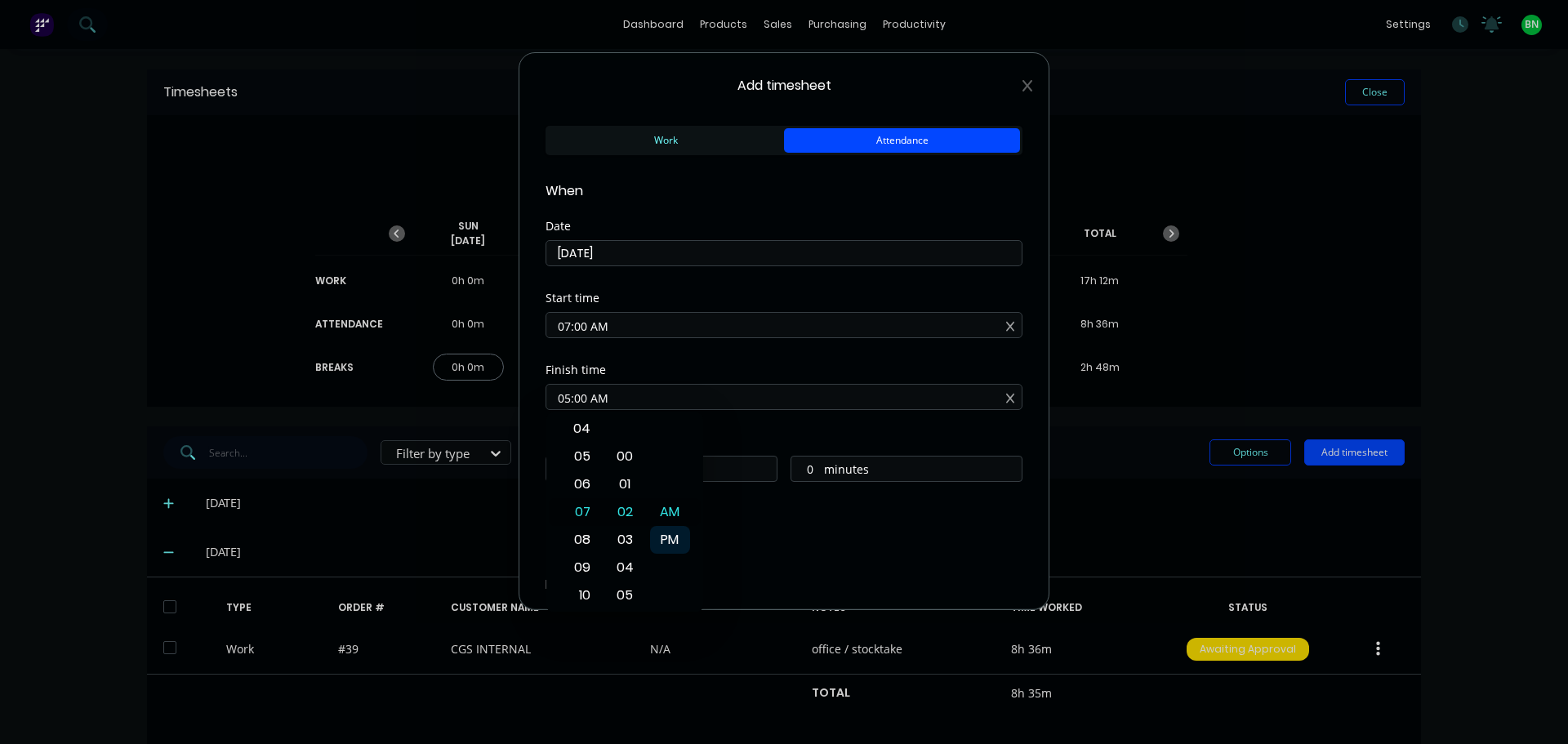
type input "10"
click at [770, 518] on div "Breaks" at bounding box center [784, 514] width 477 height 11
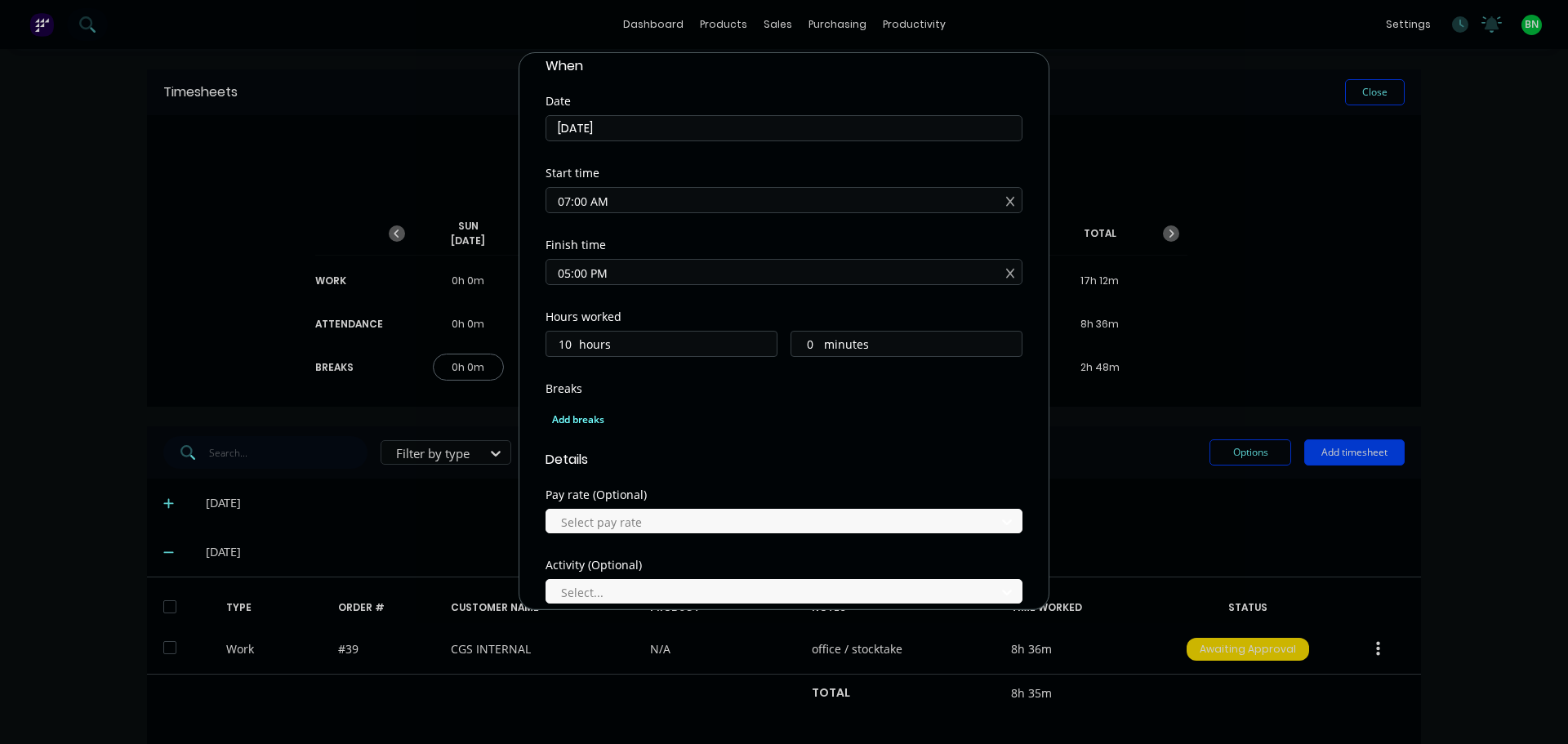
scroll to position [327, 0]
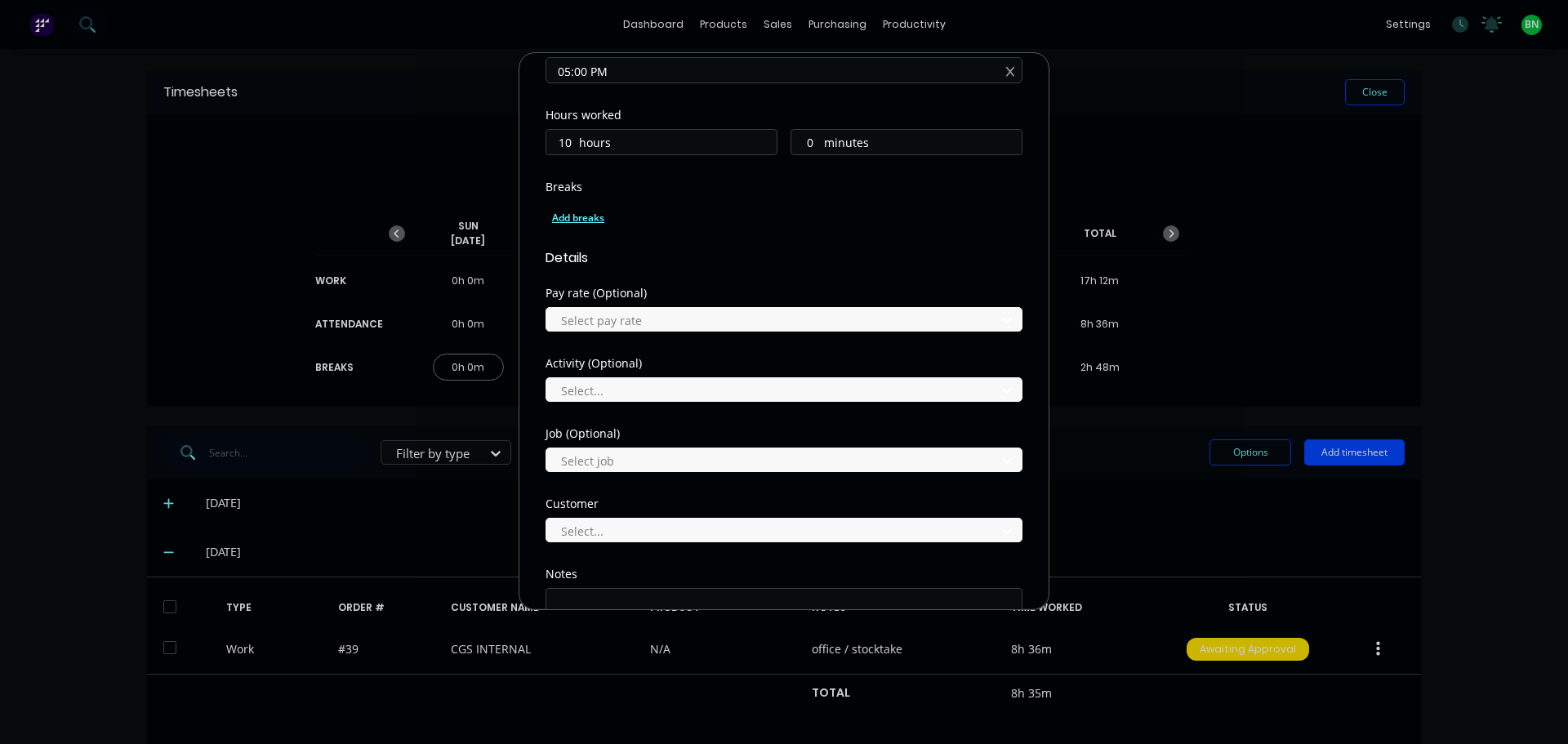
click at [566, 215] on div "Add breaks" at bounding box center [783, 218] width 464 height 21
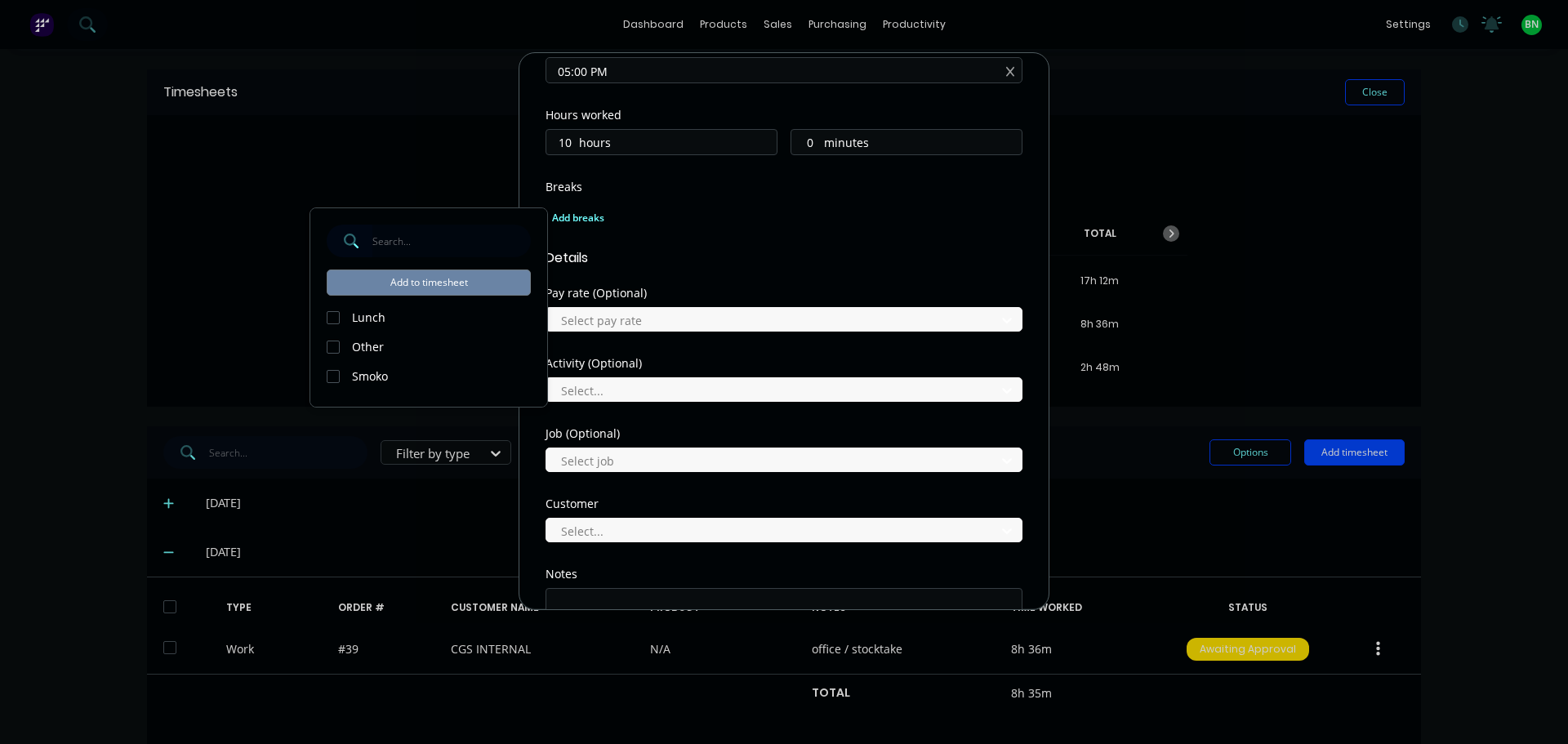
click at [332, 312] on div at bounding box center [332, 317] width 33 height 33
click at [332, 379] on div at bounding box center [332, 376] width 33 height 33
click at [420, 283] on button "Add to timesheet" at bounding box center [429, 282] width 204 height 26
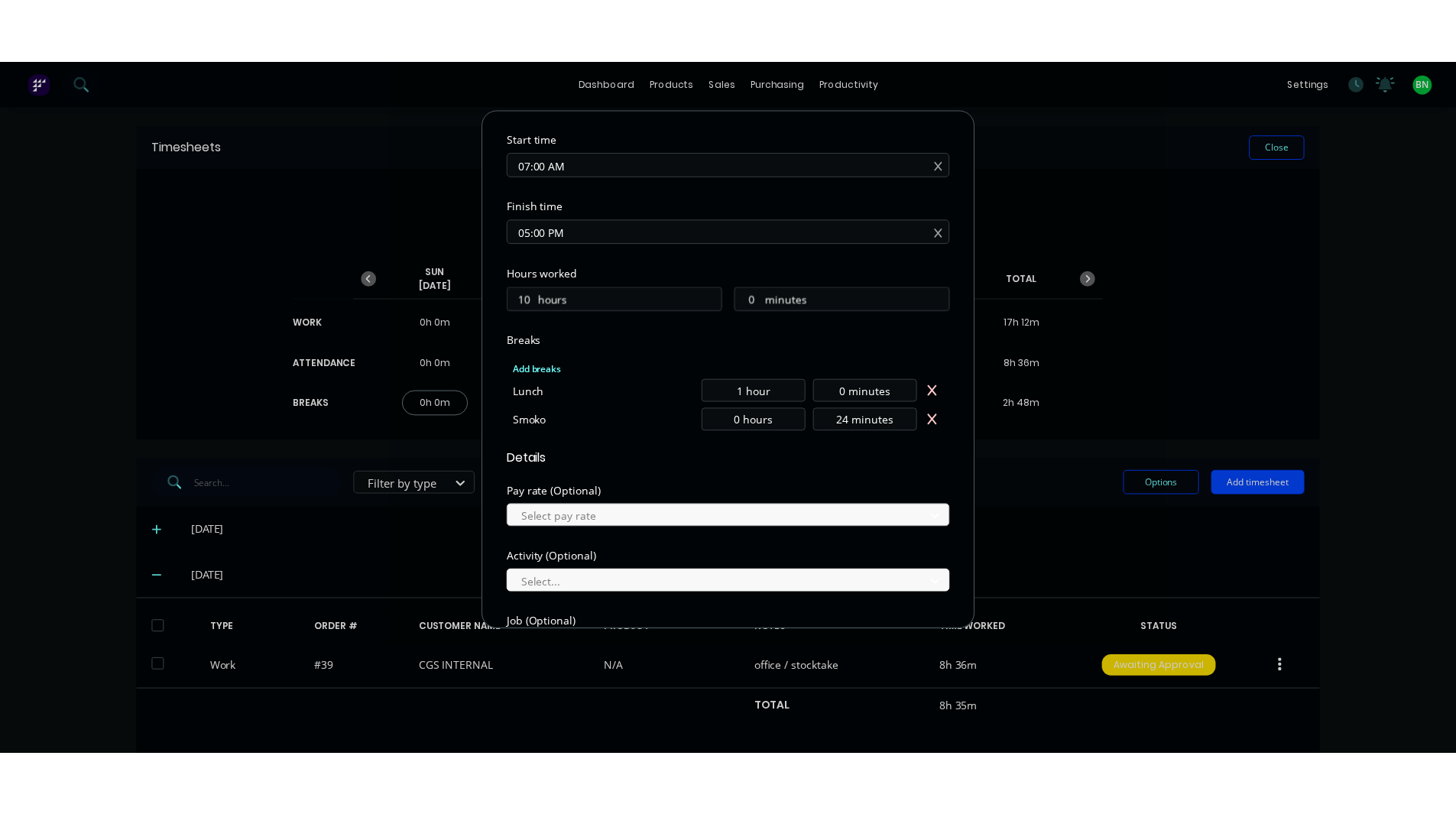
scroll to position [489, 0]
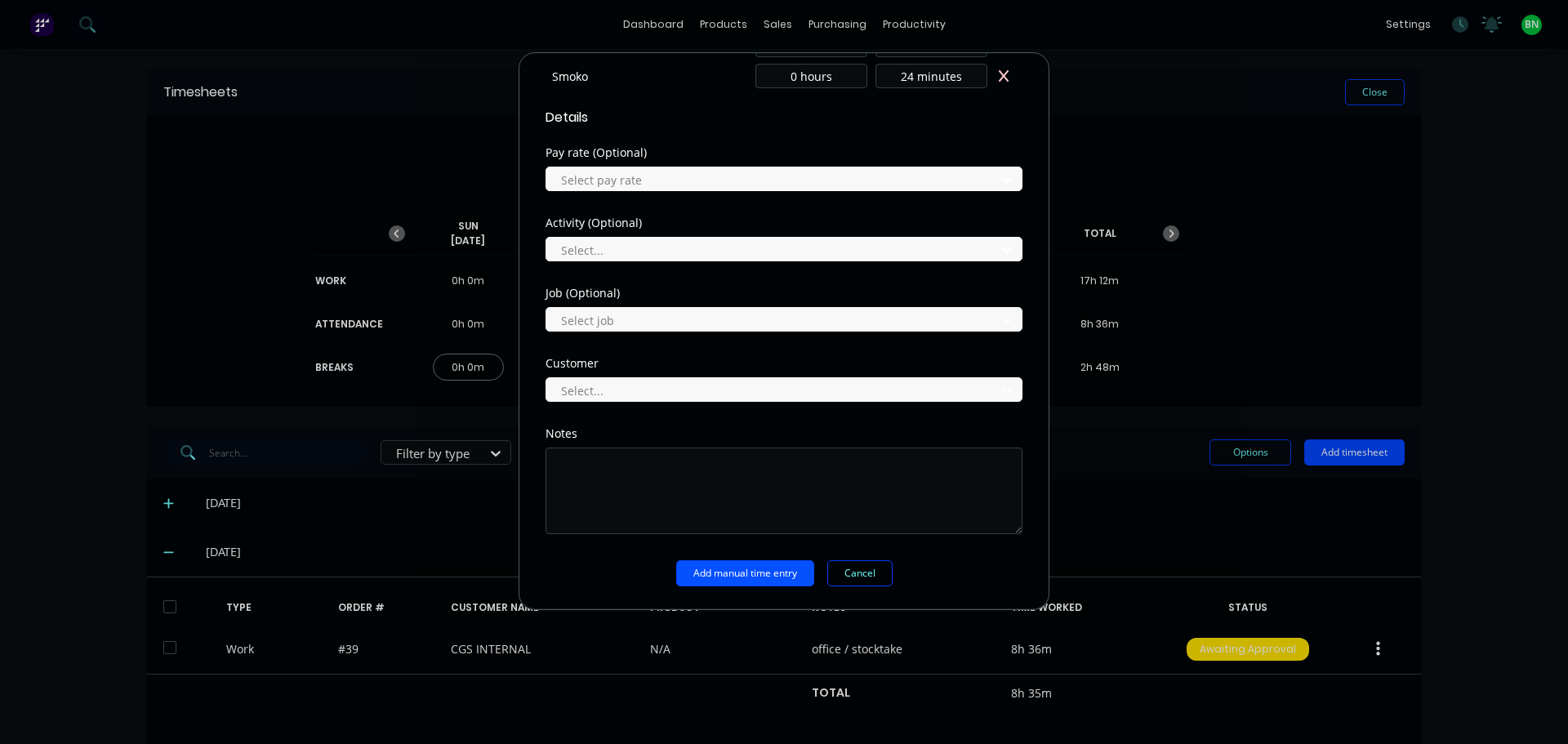
click at [769, 573] on button "Add manual time entry" at bounding box center [745, 573] width 138 height 26
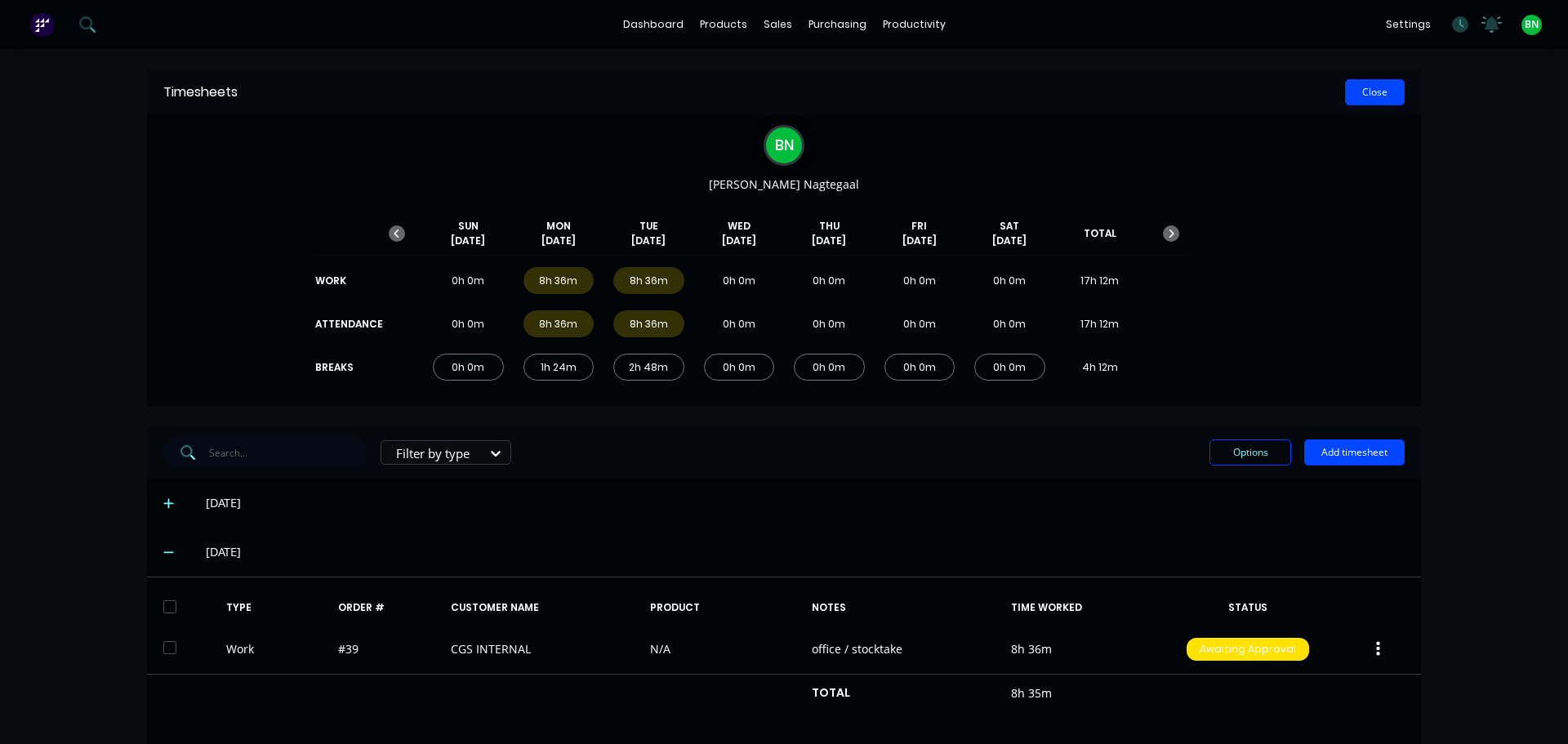
click at [1368, 96] on button "Close" at bounding box center [1374, 93] width 60 height 26
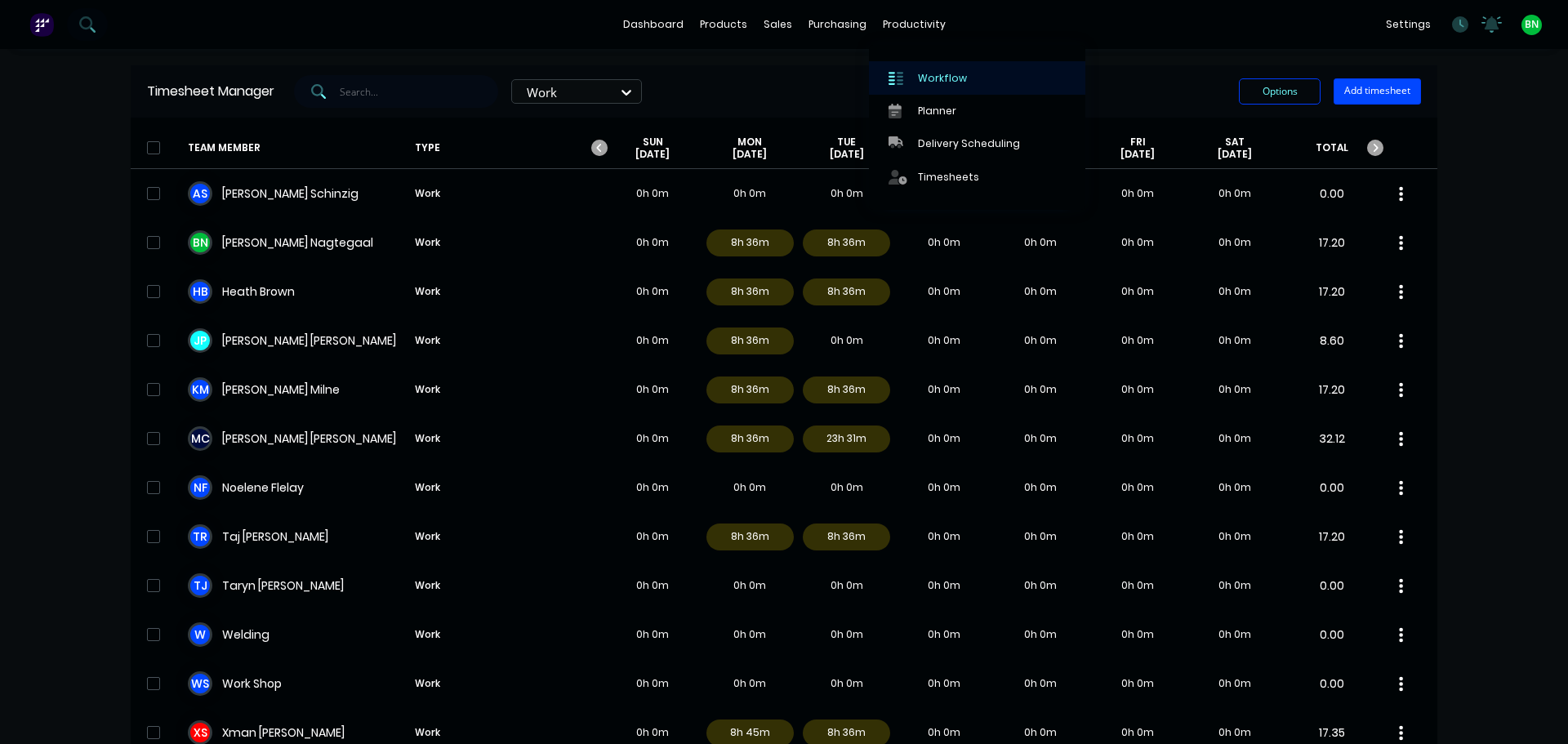
click at [929, 73] on div "Workflow" at bounding box center [943, 78] width 49 height 15
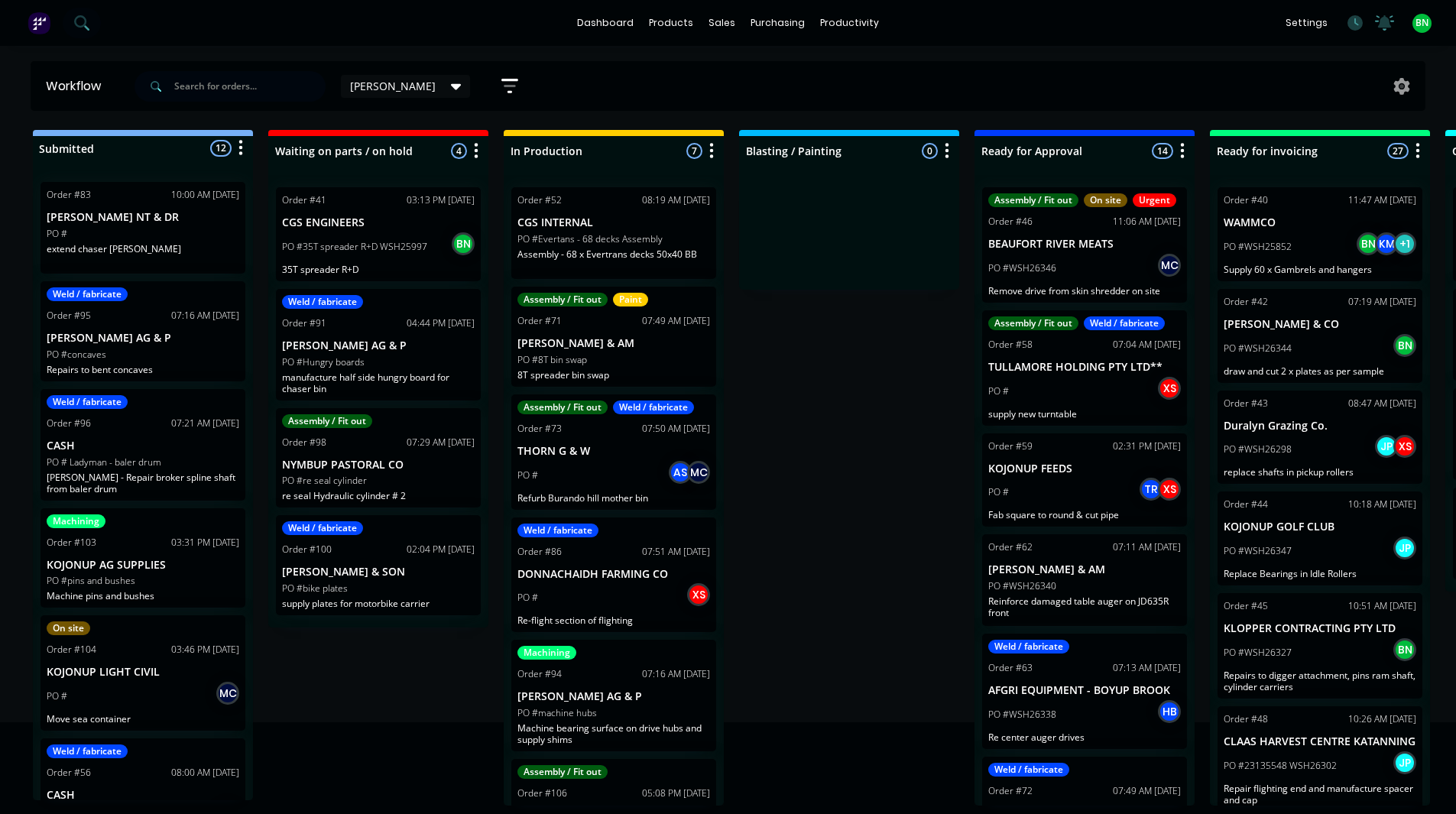
click at [868, 483] on div "Submitted 12 Status colour #273444 hex #273444 Save Cancel Summaries Total orde…" at bounding box center [1041, 468] width 2106 height 675
click at [814, 394] on div "Submitted 12 Status colour #273444 hex #273444 Save Cancel Summaries Total orde…" at bounding box center [1041, 468] width 2106 height 675
drag, startPoint x: 793, startPoint y: 570, endPoint x: 583, endPoint y: 518, distance: 216.3
click at [799, 364] on div "Submitted 12 Status colour #273444 hex #273444 Save Cancel Summaries Total orde…" at bounding box center [1041, 468] width 2106 height 675
click at [819, 566] on div "Submitted 12 Status colour #273444 hex #273444 Save Cancel Summaries Total orde…" at bounding box center [1041, 468] width 2106 height 675
